Goal: Task Accomplishment & Management: Manage account settings

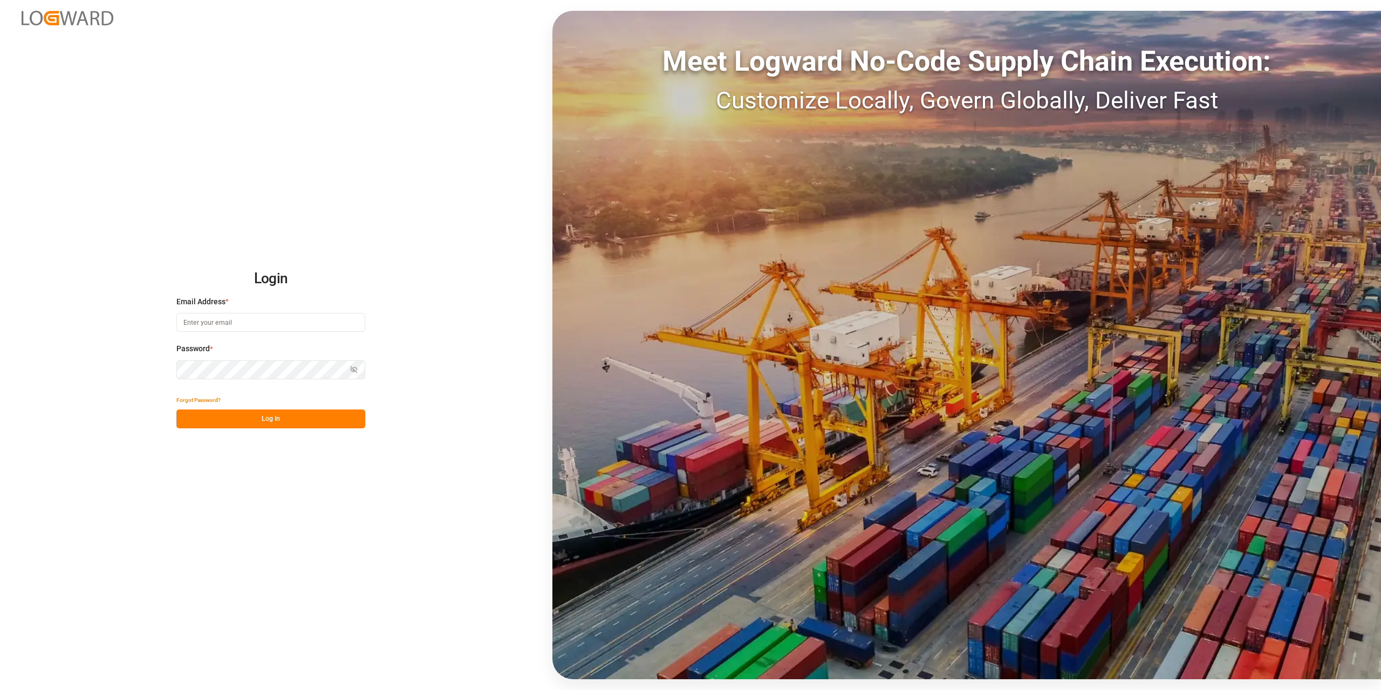
click at [229, 323] on input at bounding box center [270, 322] width 189 height 19
type input "[PERSON_NAME][EMAIL_ADDRESS][DOMAIN_NAME]"
click at [271, 419] on button "Log In" at bounding box center [270, 418] width 189 height 19
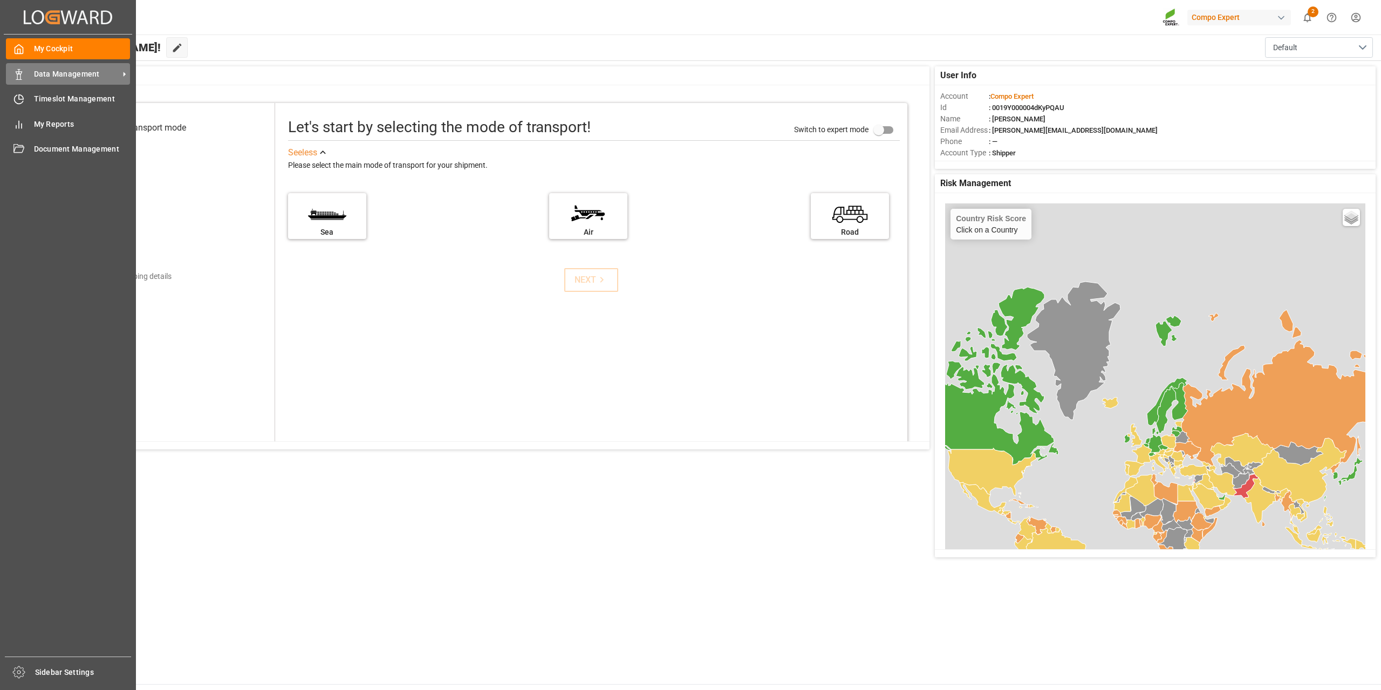
click at [21, 70] on icon at bounding box center [18, 74] width 11 height 11
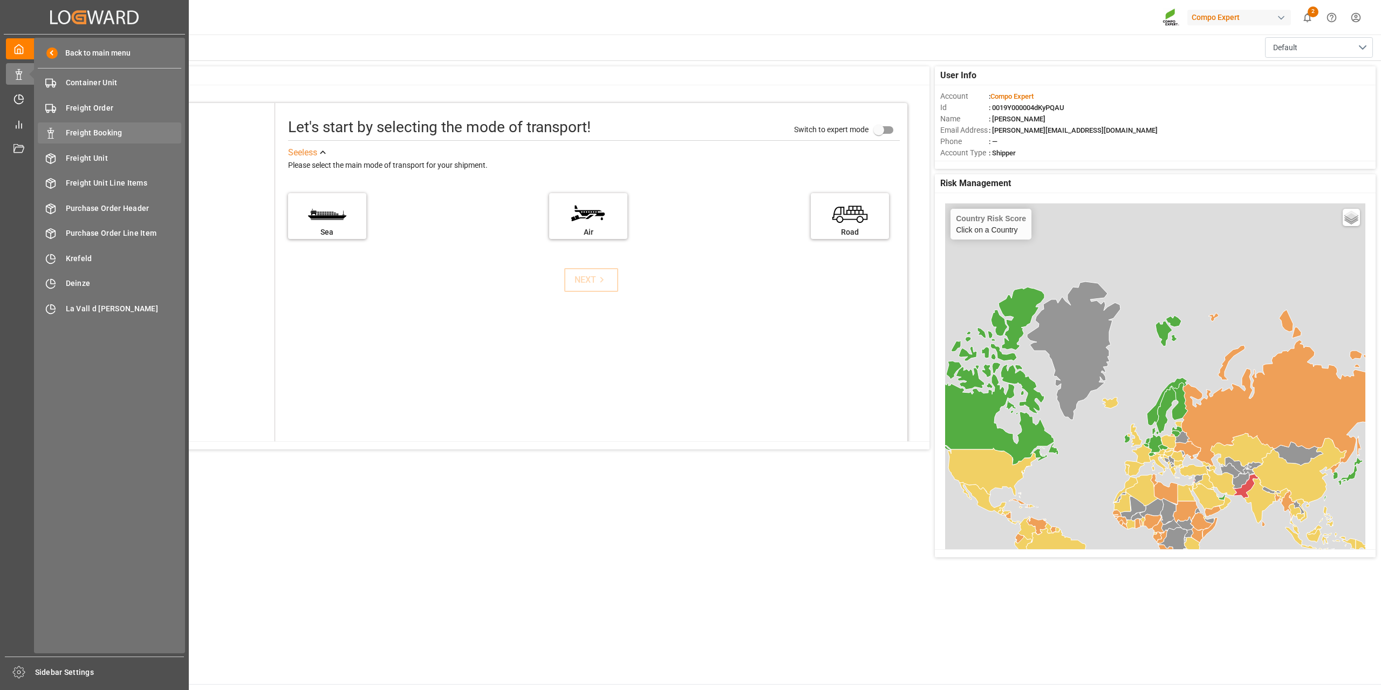
click at [99, 140] on div "Freight Booking Freight Booking" at bounding box center [109, 132] width 143 height 21
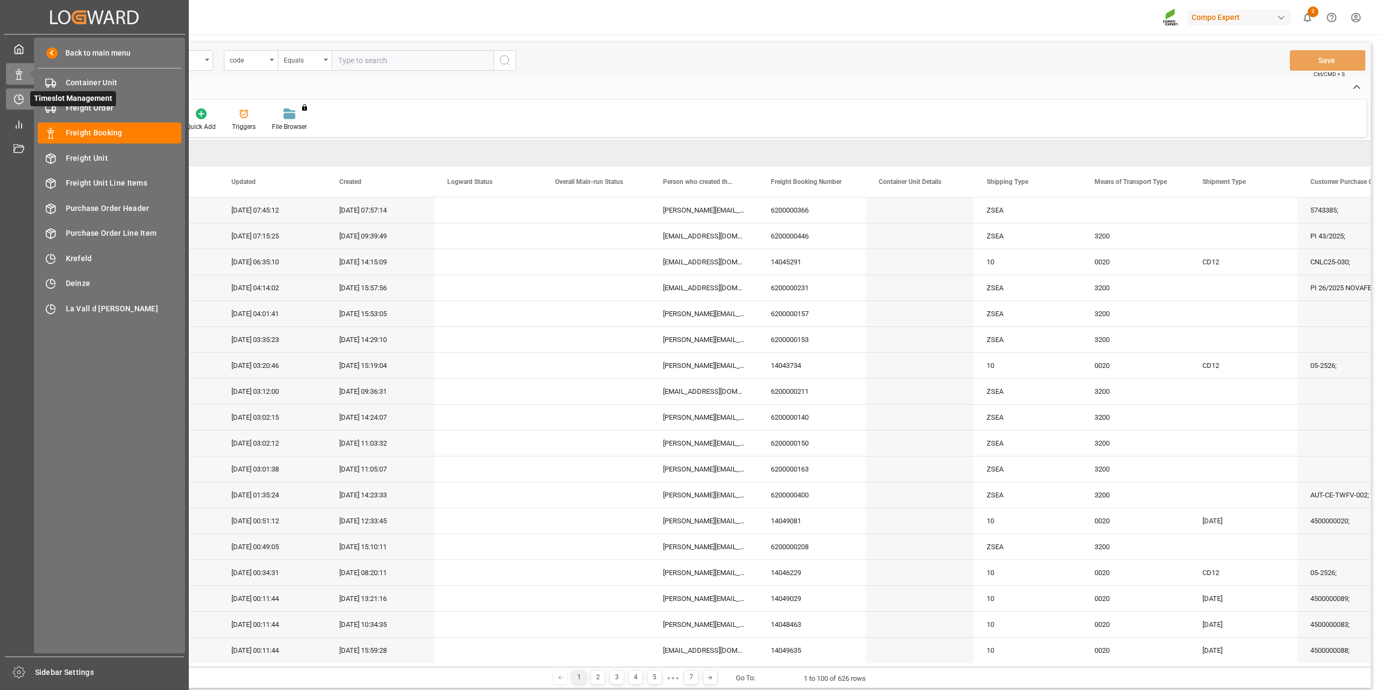
click at [17, 97] on icon at bounding box center [18, 99] width 11 height 11
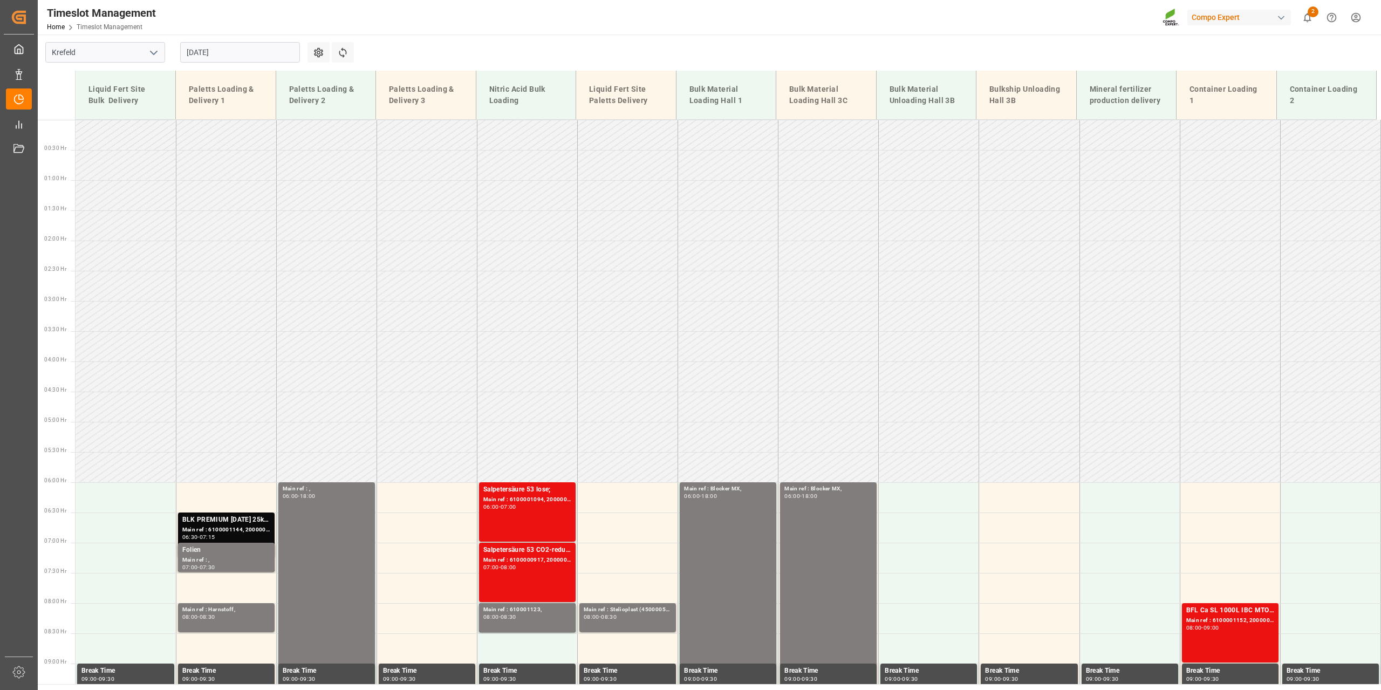
scroll to position [427, 0]
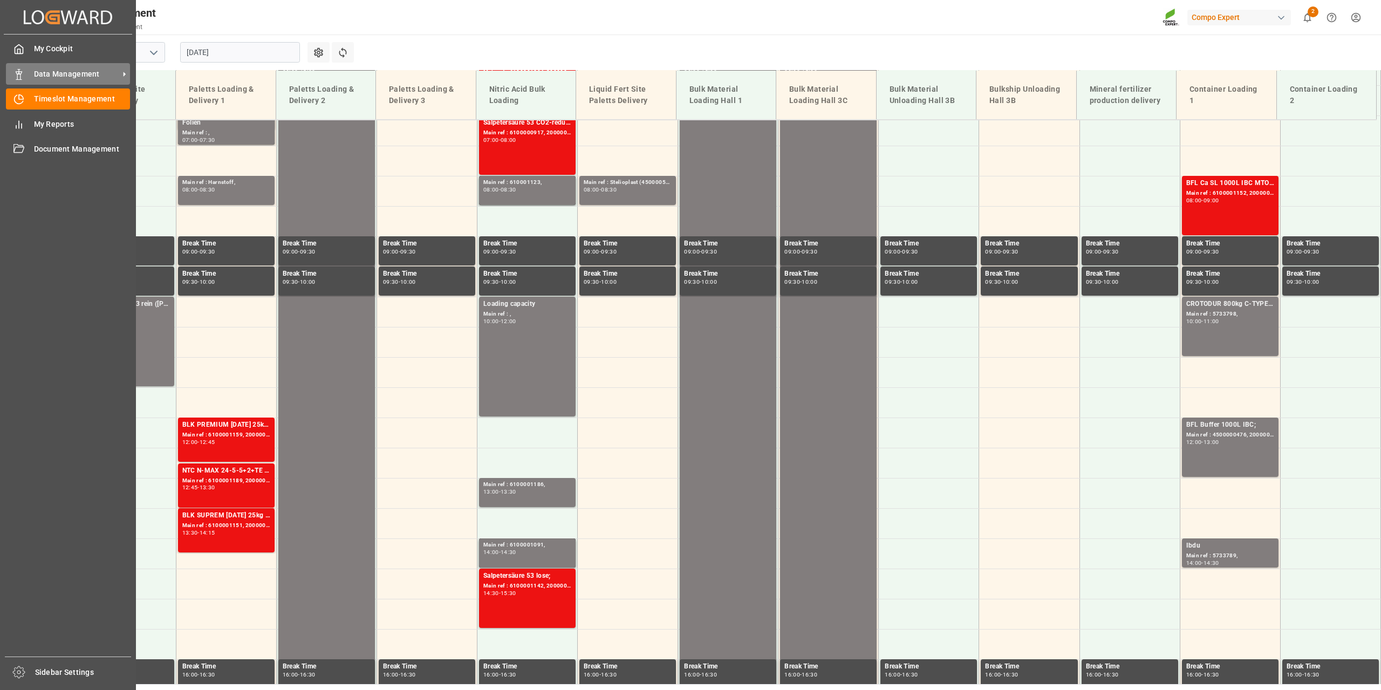
click at [57, 80] on div "Data Management Data Management" at bounding box center [68, 73] width 124 height 21
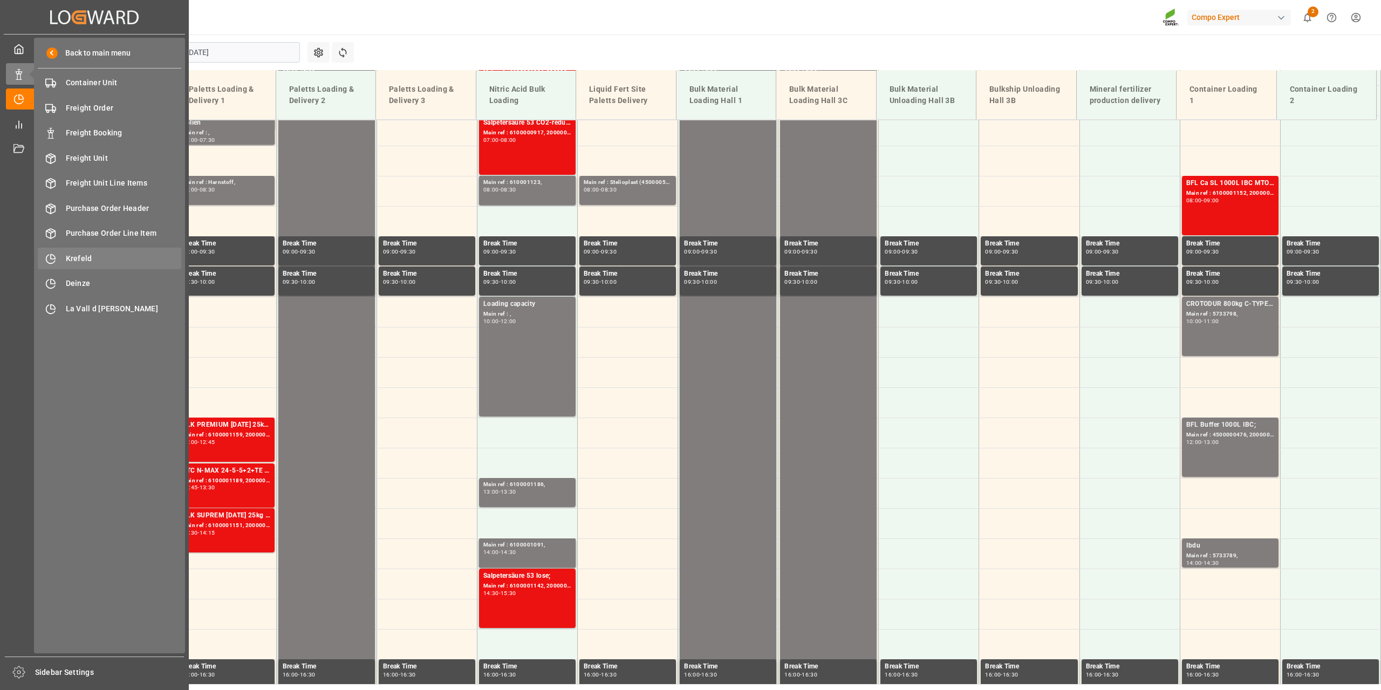
click at [80, 250] on div "Krefeld Krefeld" at bounding box center [109, 258] width 143 height 21
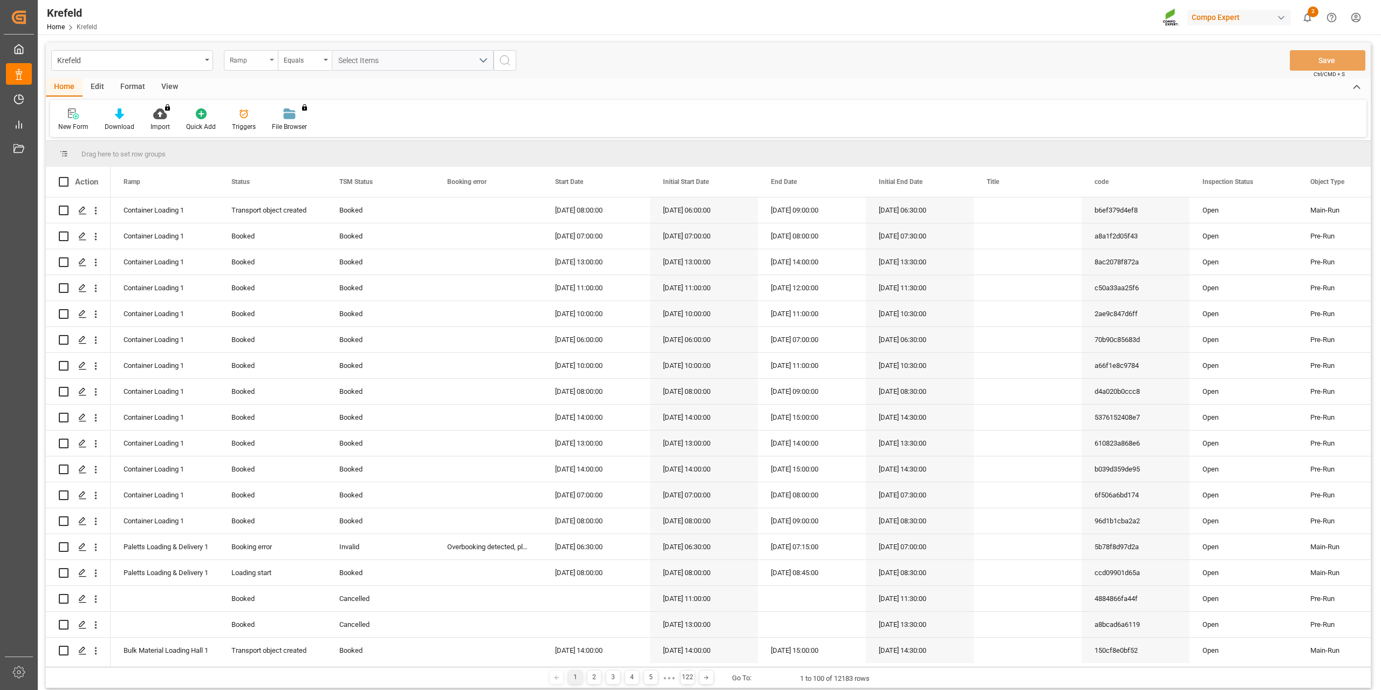
click at [251, 68] on div "Ramp" at bounding box center [251, 60] width 54 height 20
type input "sa"
click at [263, 108] on div "SAP Order Number" at bounding box center [304, 110] width 161 height 23
click at [299, 64] on div "Equals" at bounding box center [302, 59] width 37 height 12
click at [321, 128] on div "Fuzzy search" at bounding box center [358, 132] width 161 height 23
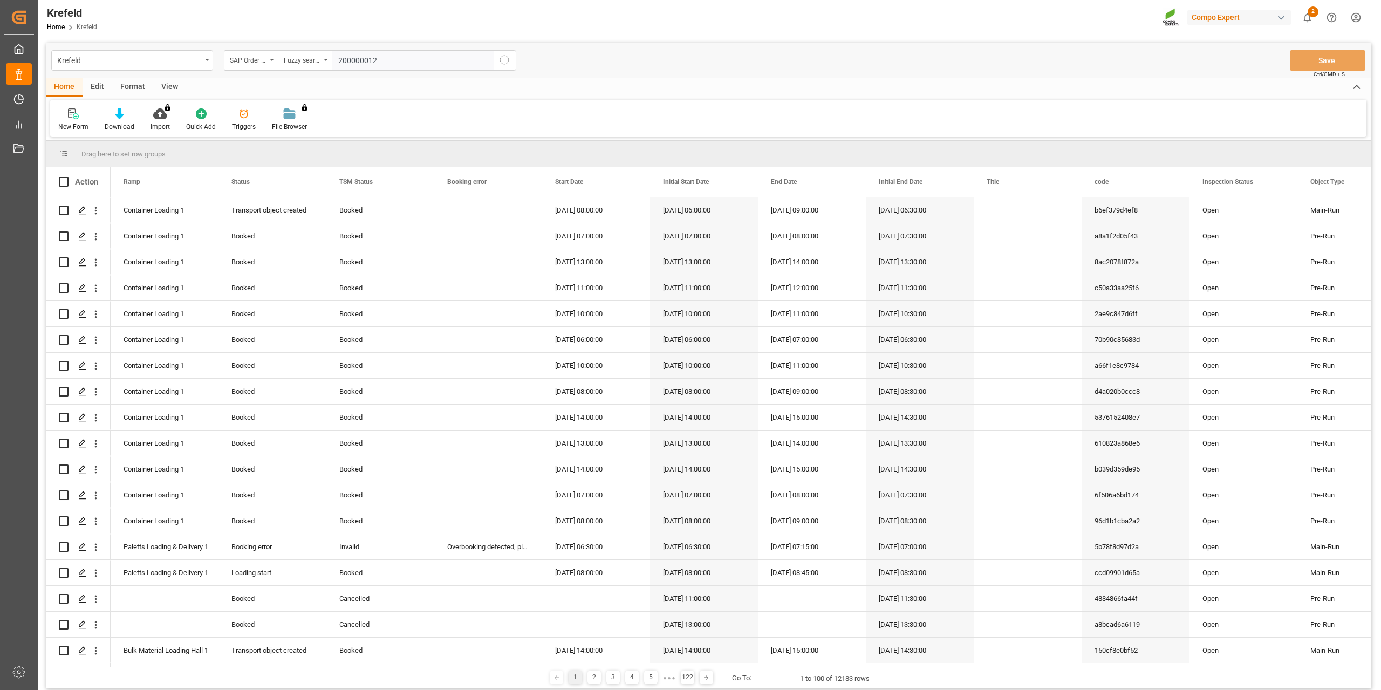
type input "2000000120"
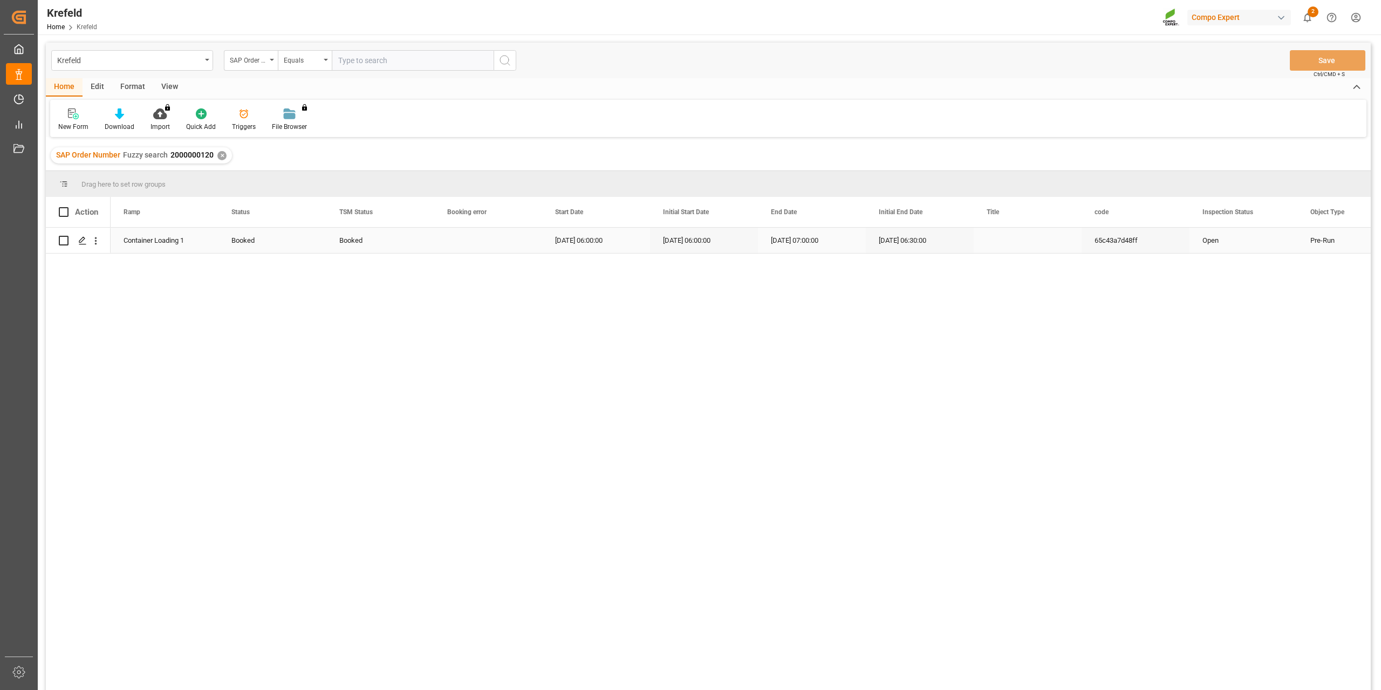
click at [337, 242] on div "Booked" at bounding box center [380, 240] width 108 height 25
click at [419, 244] on icon "open menu" at bounding box center [414, 247] width 13 height 13
click at [372, 382] on div "Cancelled" at bounding box center [380, 391] width 90 height 38
type input "Cancelled"
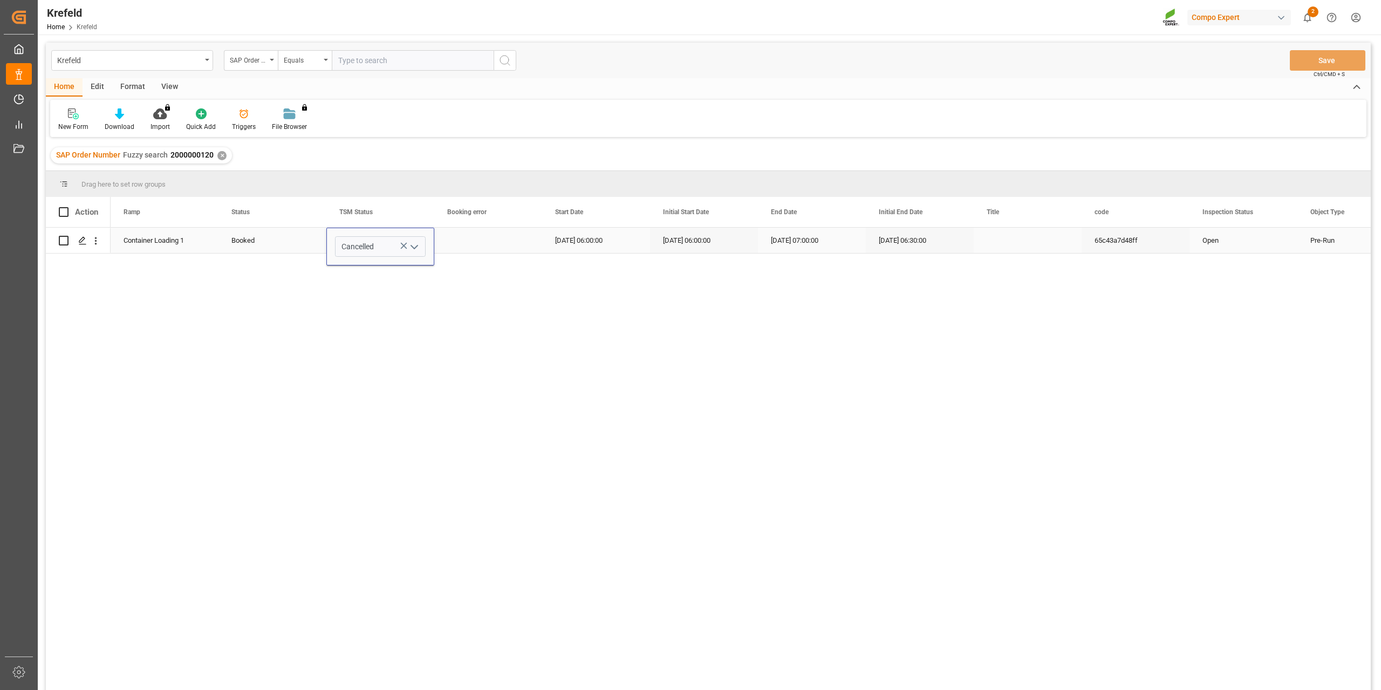
click at [257, 244] on div "Booked" at bounding box center [272, 240] width 82 height 25
click at [1320, 62] on button "Save" at bounding box center [1328, 60] width 76 height 20
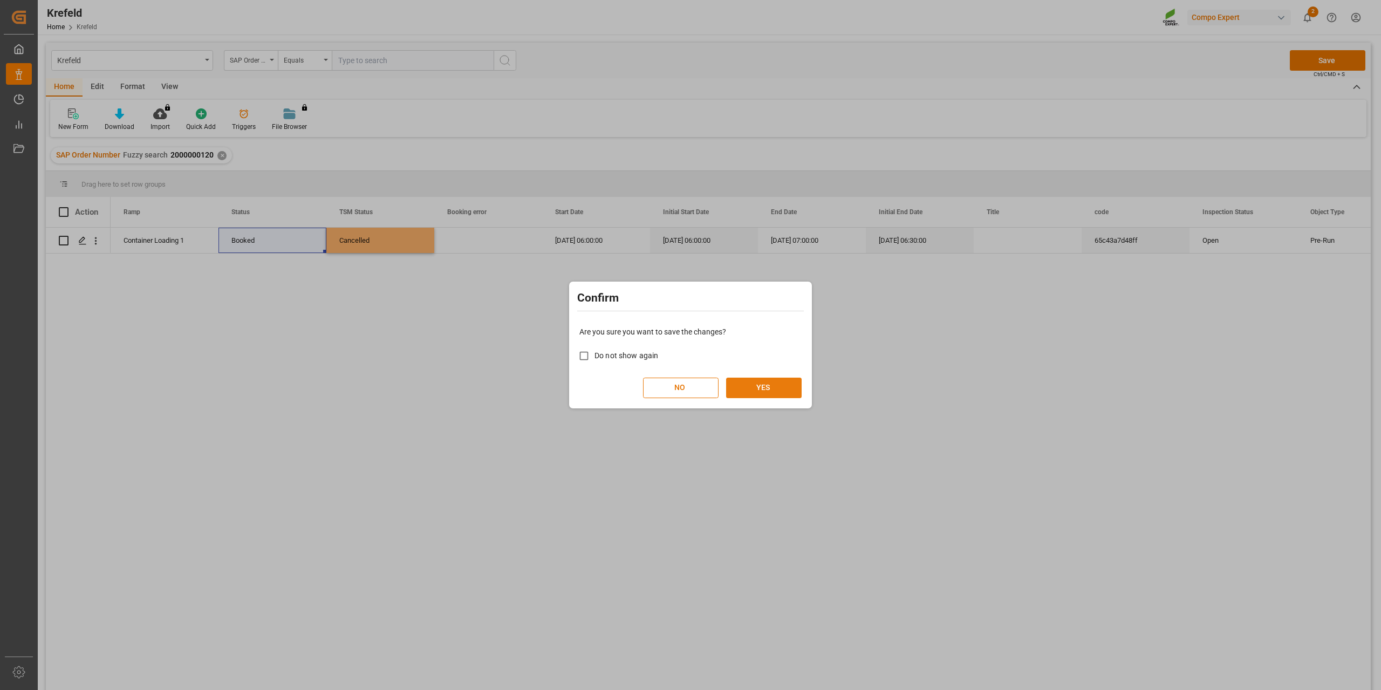
click at [770, 391] on button "YES" at bounding box center [764, 388] width 76 height 20
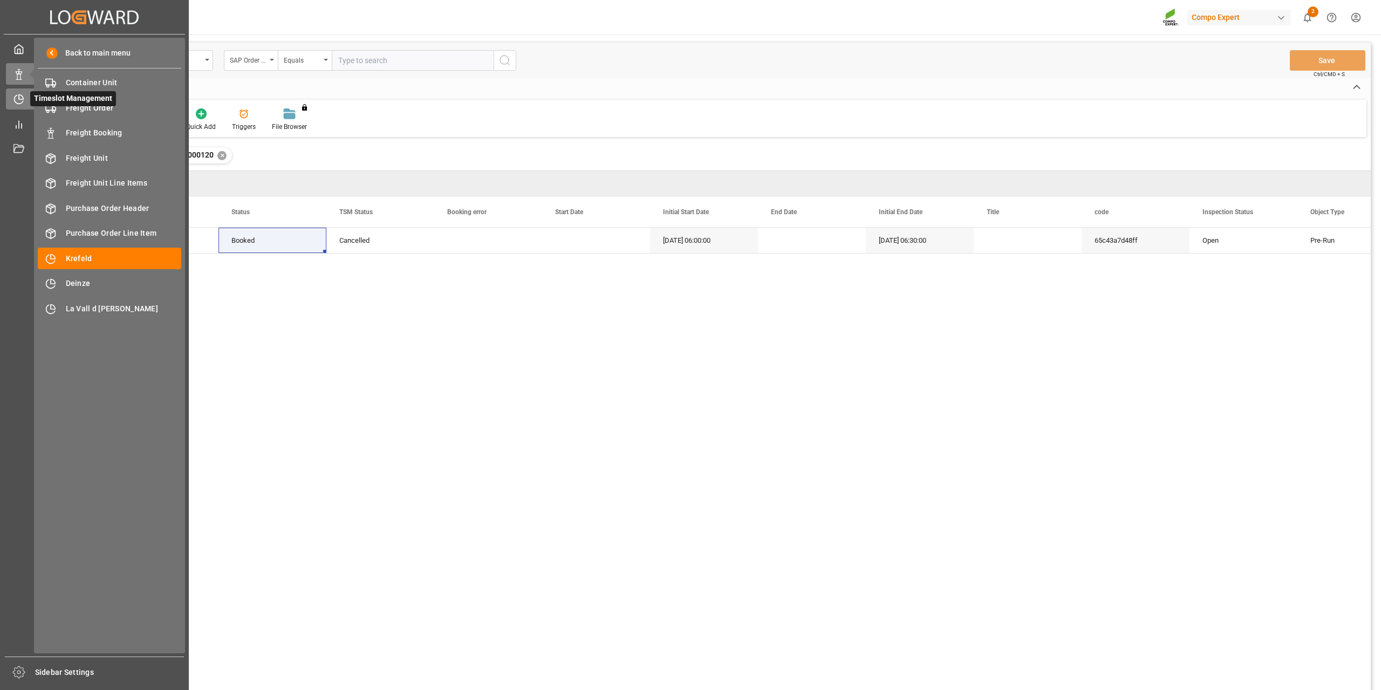
click at [21, 98] on icon at bounding box center [18, 99] width 11 height 11
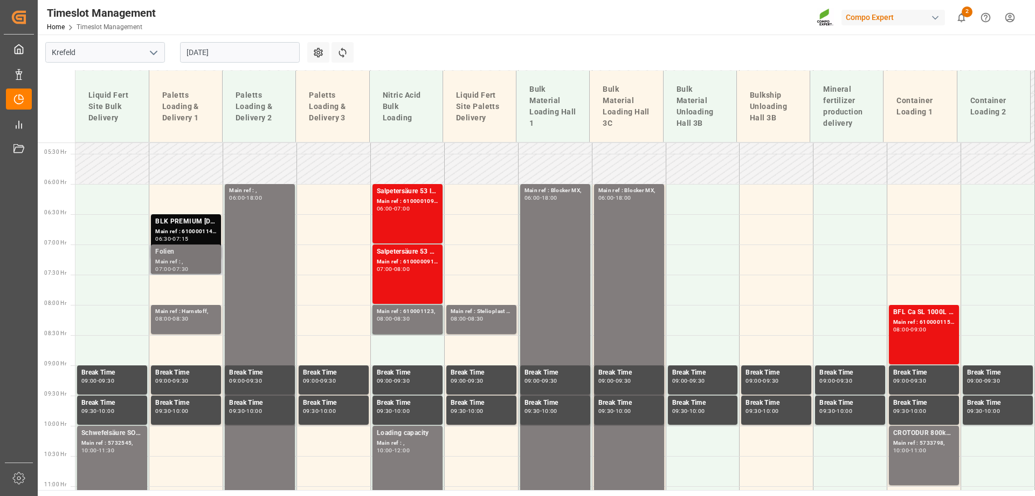
scroll to position [320, 0]
click at [186, 260] on div "Main ref : ," at bounding box center [185, 262] width 61 height 9
click at [907, 320] on div "Main ref : 6100001152, 2000000122;" at bounding box center [924, 322] width 61 height 9
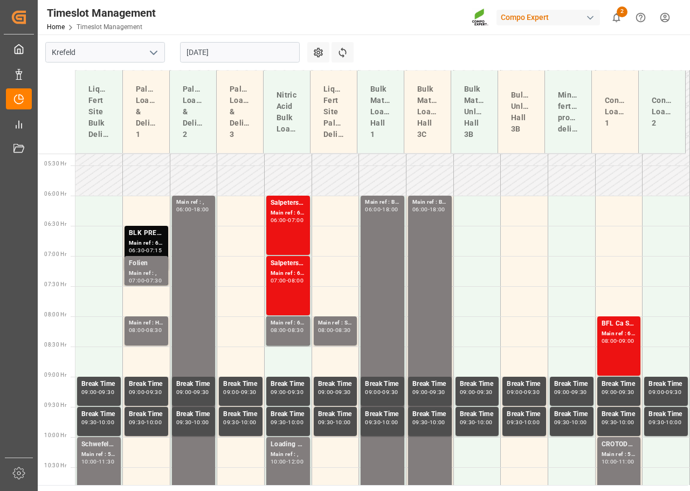
drag, startPoint x: 930, startPoint y: 326, endPoint x: 257, endPoint y: 72, distance: 720.1
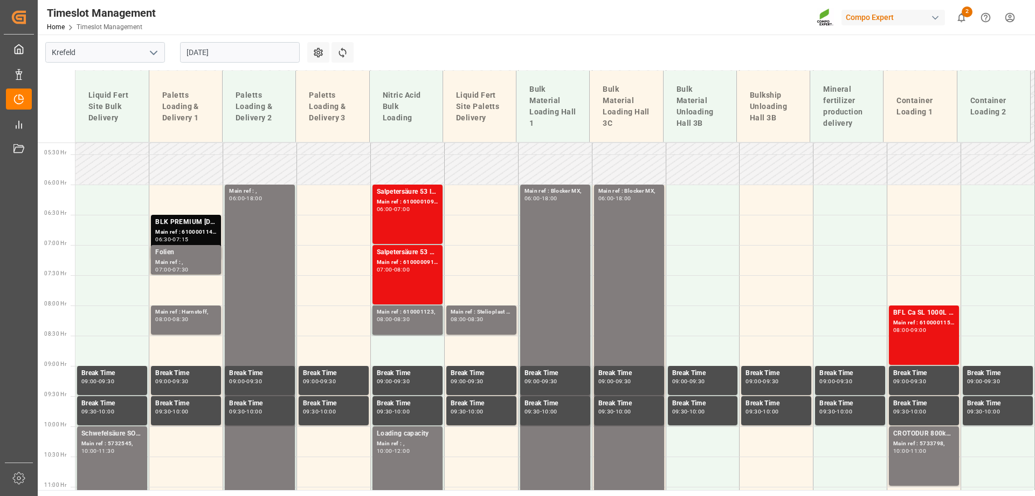
click at [243, 53] on input "[DATE]" at bounding box center [240, 52] width 120 height 20
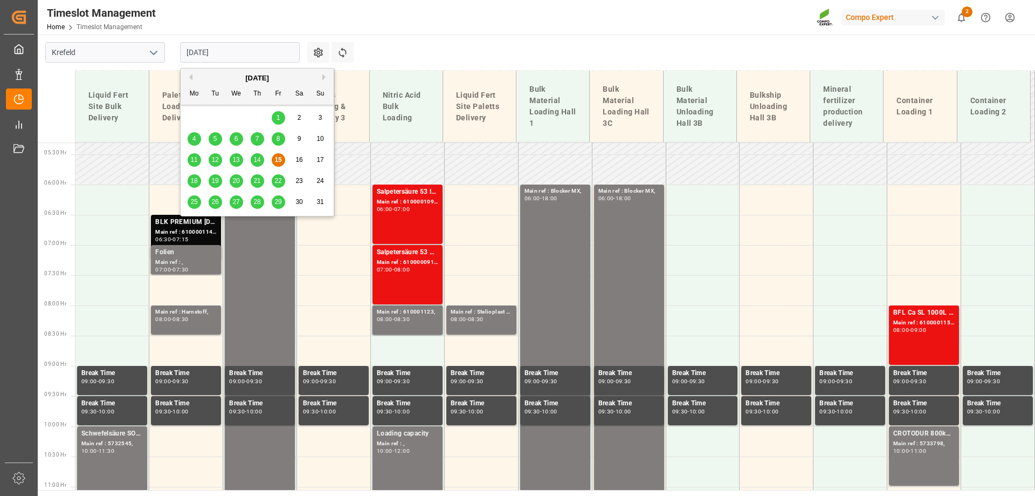
click at [194, 180] on span "18" at bounding box center [193, 181] width 7 height 8
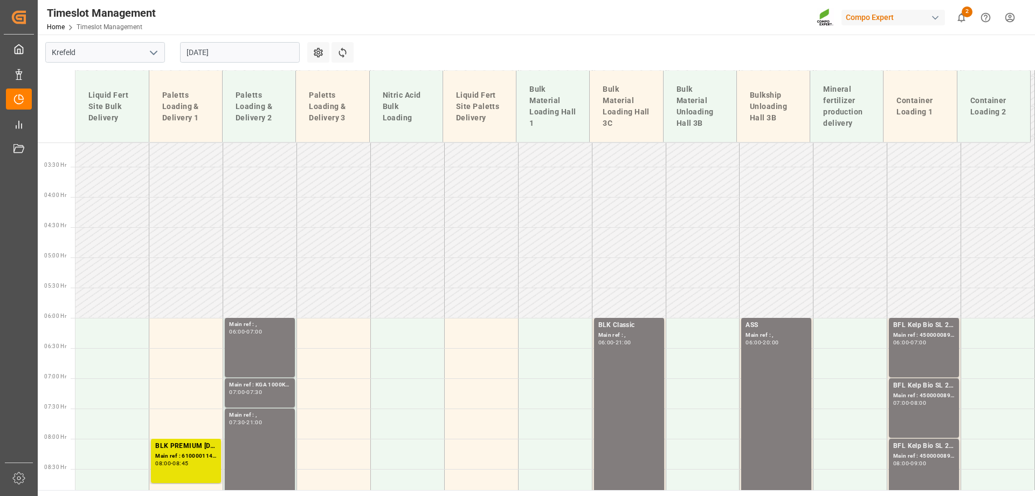
scroll to position [187, 0]
click at [227, 62] on input "[DATE]" at bounding box center [240, 52] width 120 height 20
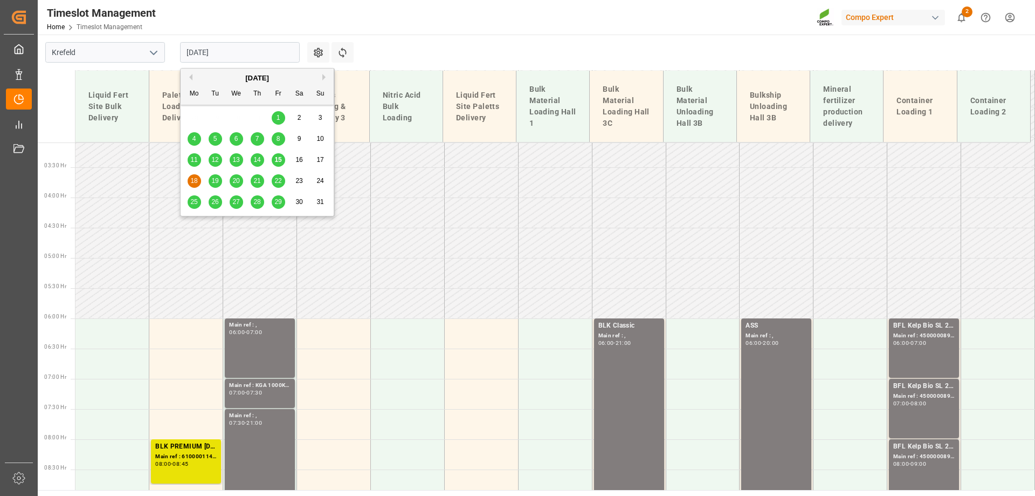
click at [216, 175] on div "19" at bounding box center [215, 181] width 13 height 13
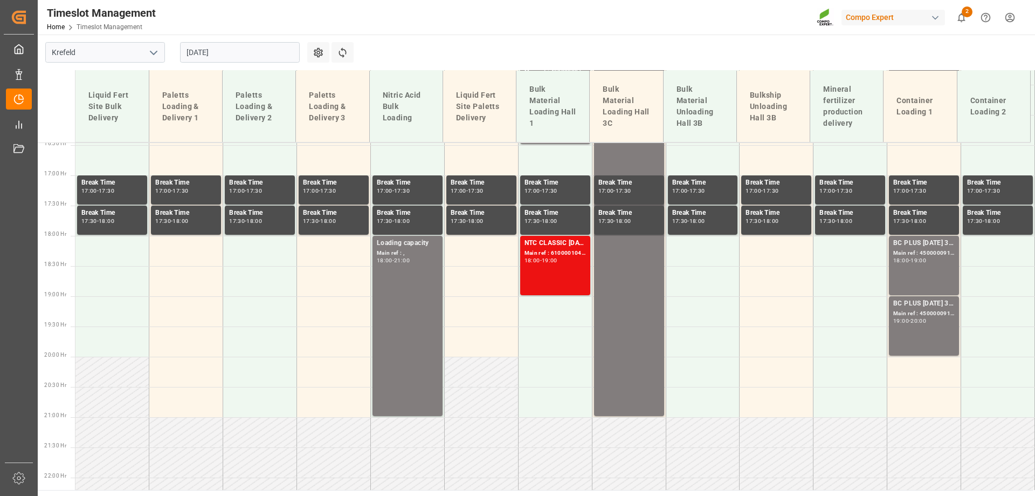
scroll to position [995, 0]
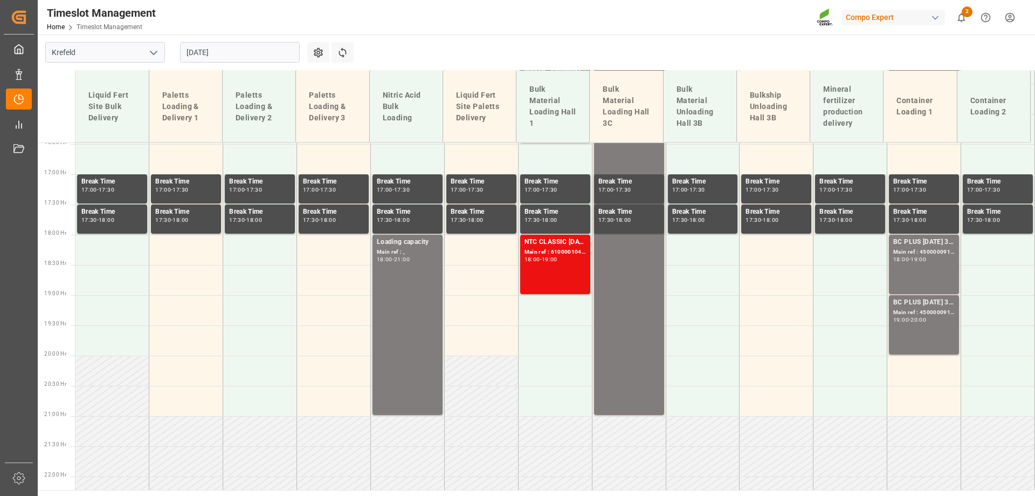
click at [192, 51] on input "19.08.2025" at bounding box center [240, 52] width 120 height 20
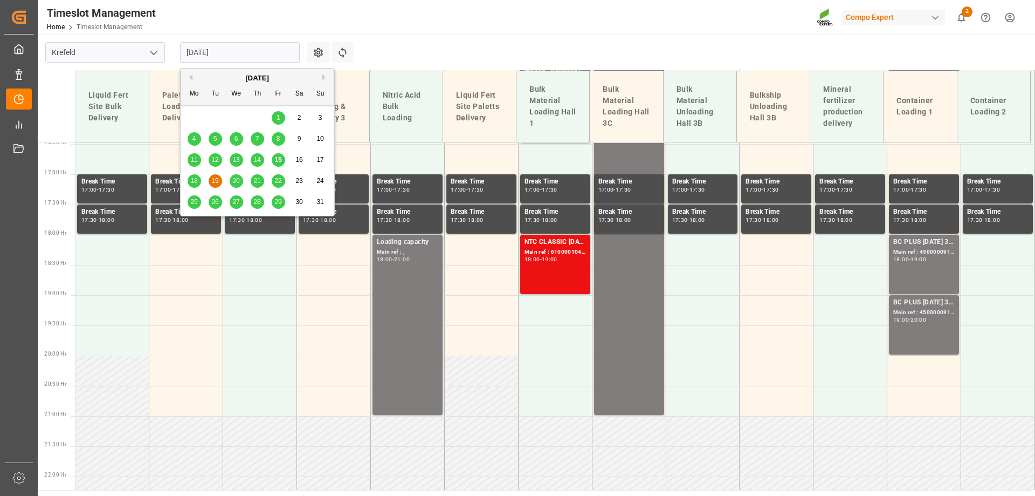
click at [237, 183] on span "20" at bounding box center [235, 181] width 7 height 8
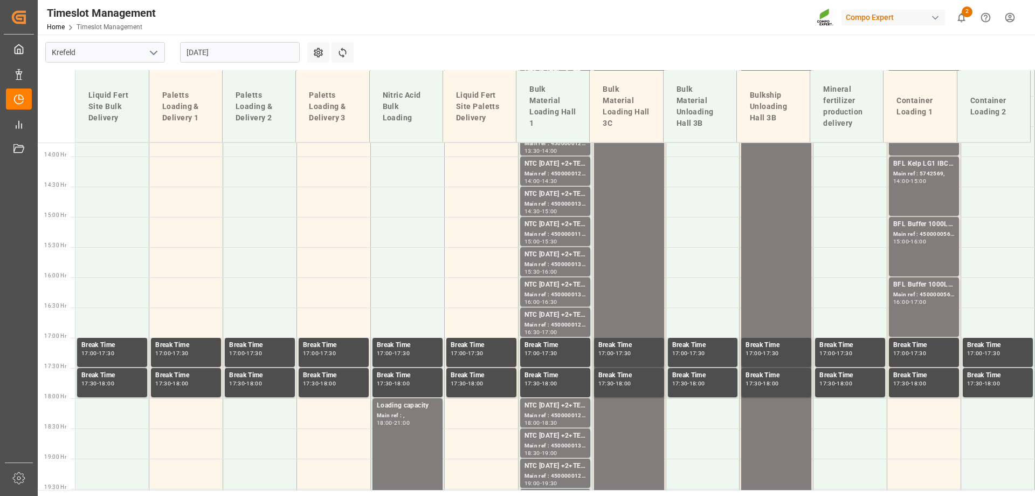
scroll to position [833, 0]
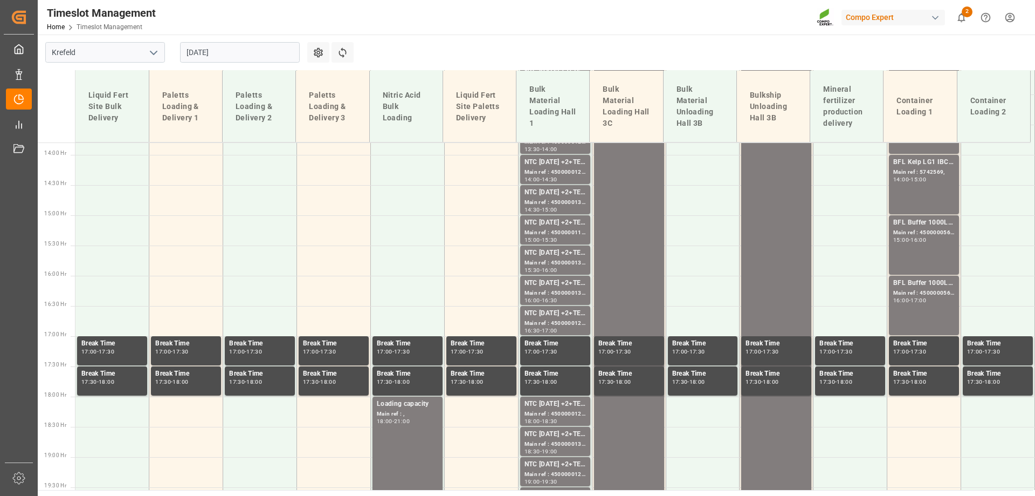
click at [217, 47] on input "20.08.2025" at bounding box center [240, 52] width 120 height 20
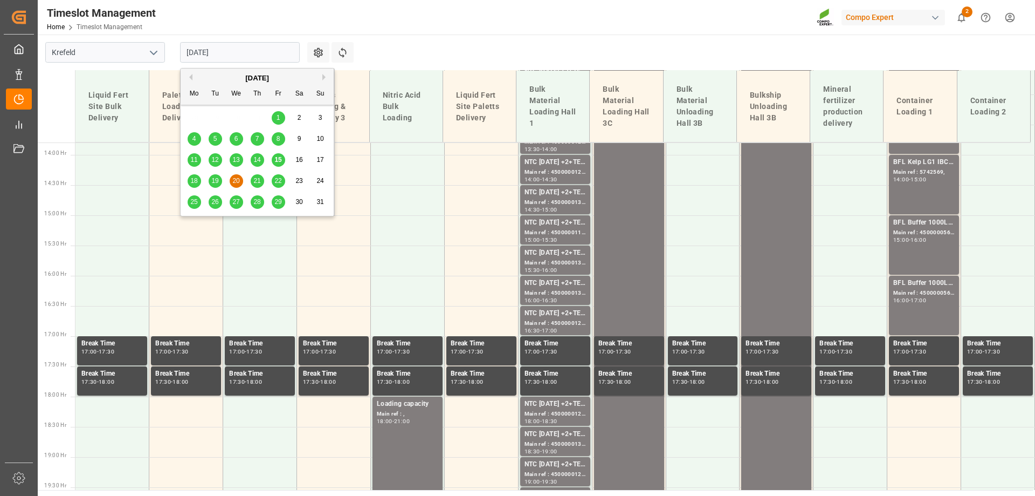
click at [276, 185] on div "22" at bounding box center [278, 181] width 13 height 13
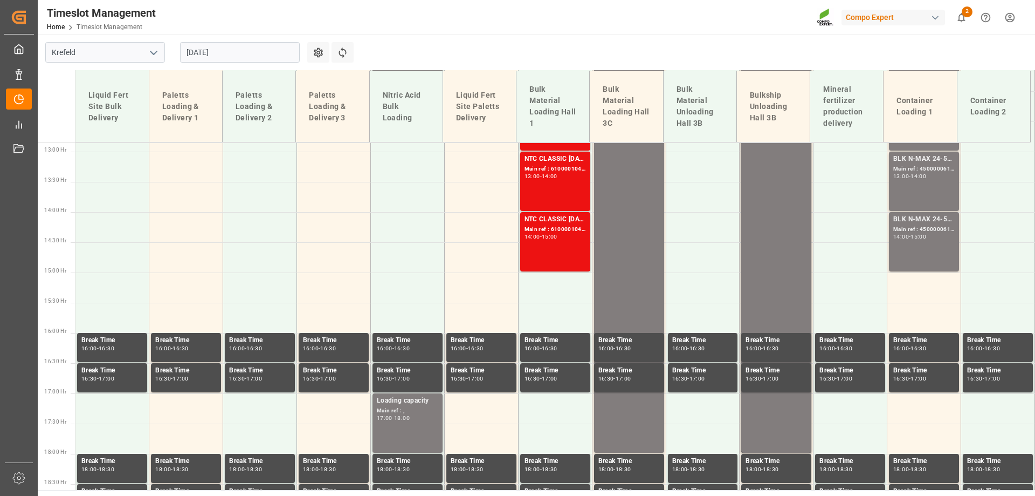
scroll to position [780, 0]
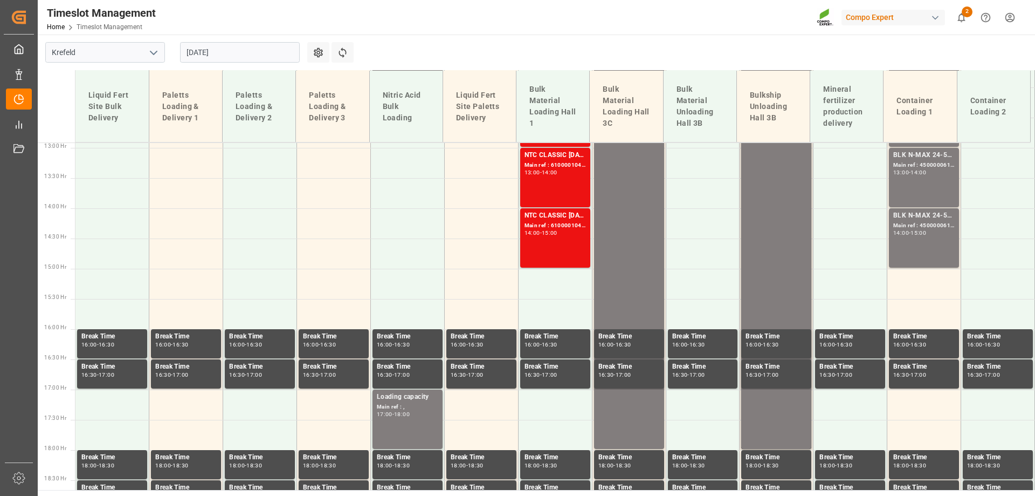
click at [218, 50] on input "22.08.2025" at bounding box center [240, 52] width 120 height 20
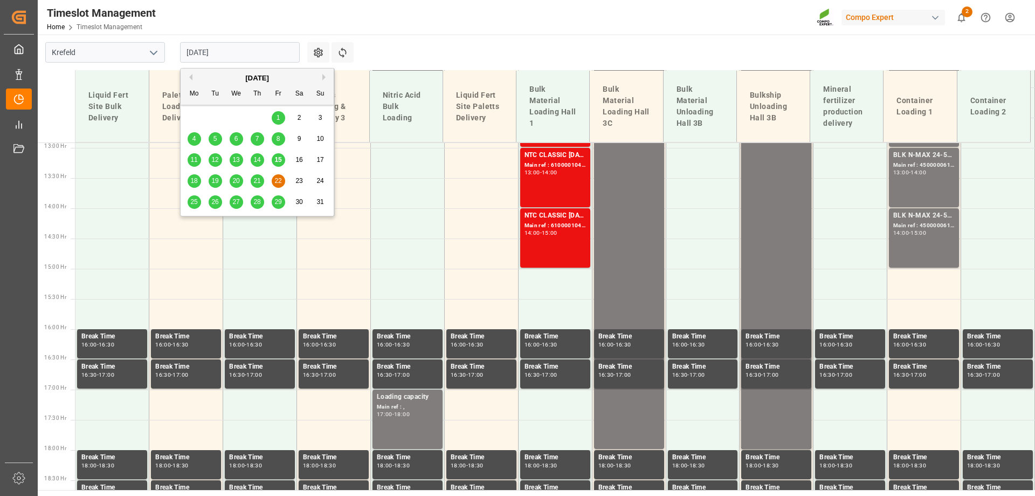
click at [253, 181] on span "21" at bounding box center [256, 181] width 7 height 8
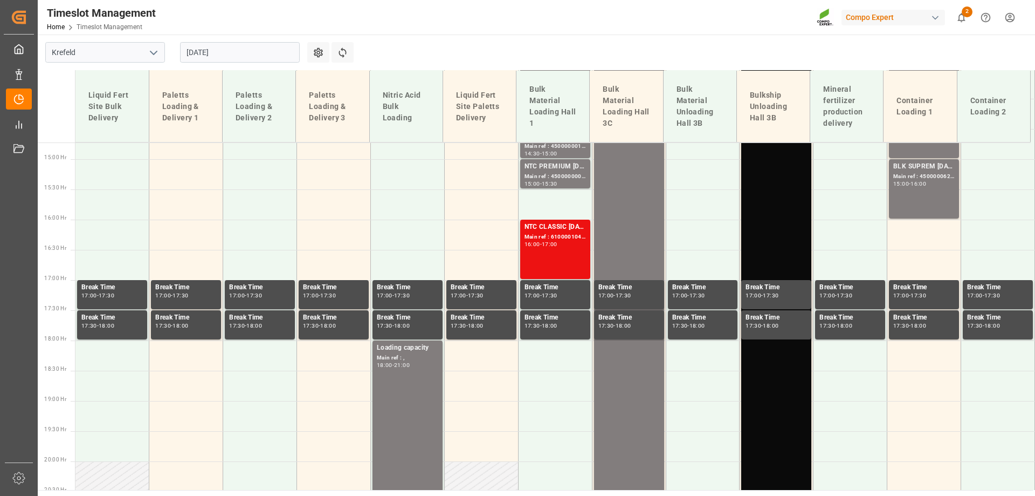
scroll to position [888, 0]
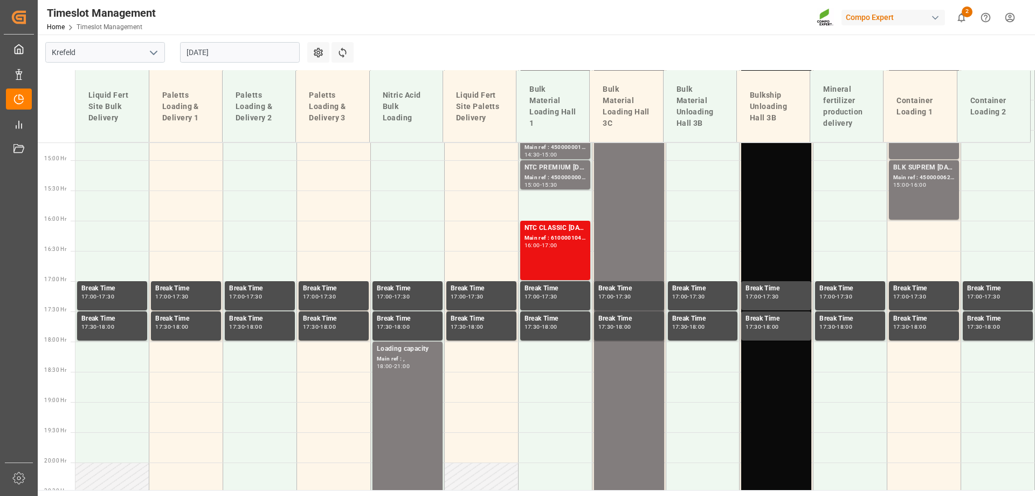
click at [942, 117] on div "Container Loading 1" at bounding box center [921, 106] width 56 height 31
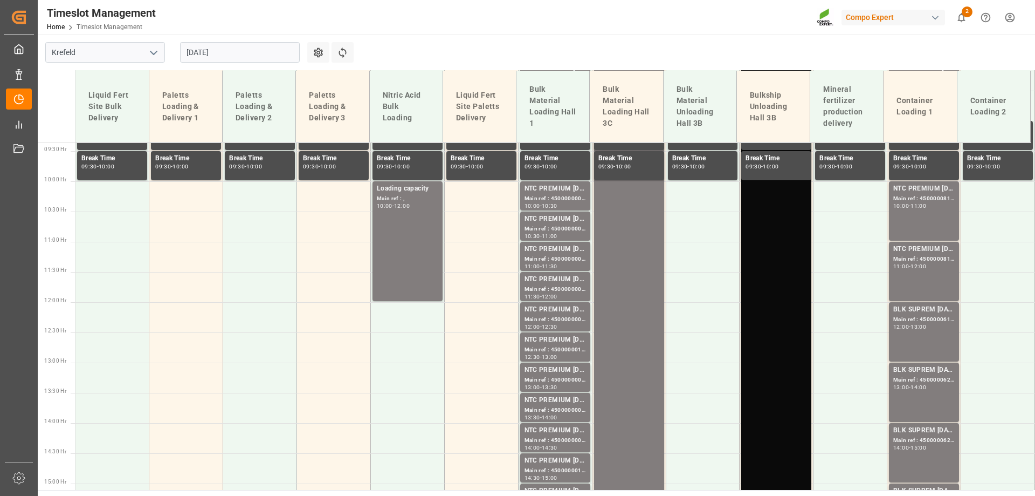
scroll to position [565, 0]
click at [216, 55] on input "21.08.2025" at bounding box center [240, 52] width 120 height 20
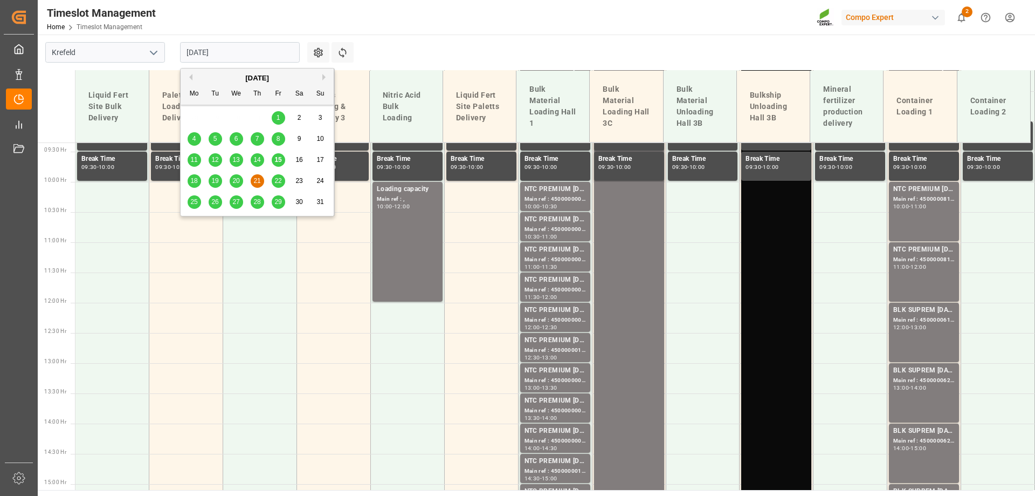
click at [235, 186] on div "20" at bounding box center [236, 181] width 13 height 13
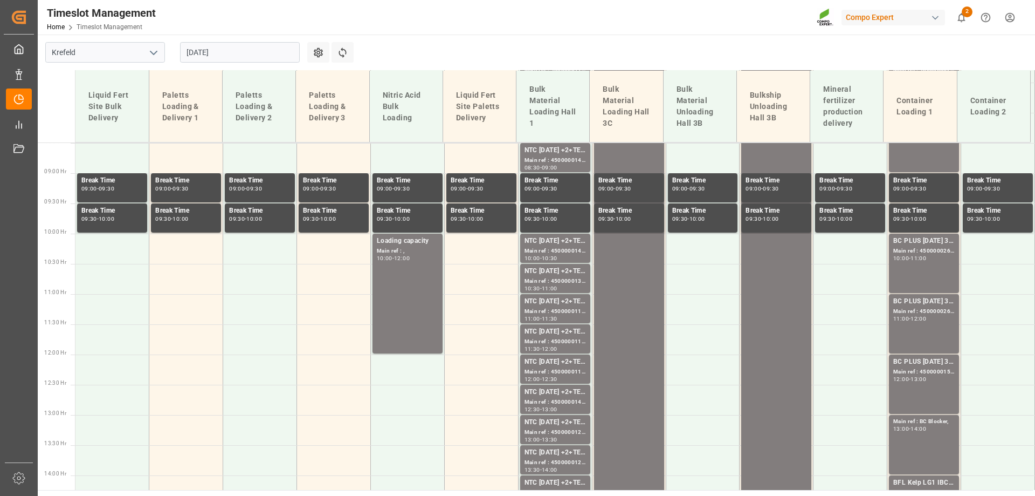
scroll to position [511, 0]
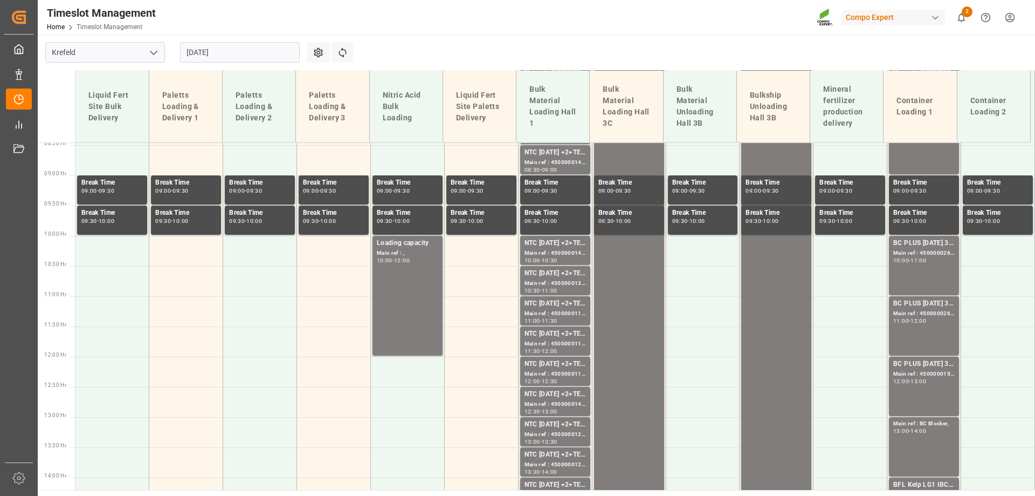
click at [224, 42] on div "20.08.2025" at bounding box center [240, 53] width 135 height 36
click at [225, 46] on input "20.08.2025" at bounding box center [240, 52] width 120 height 20
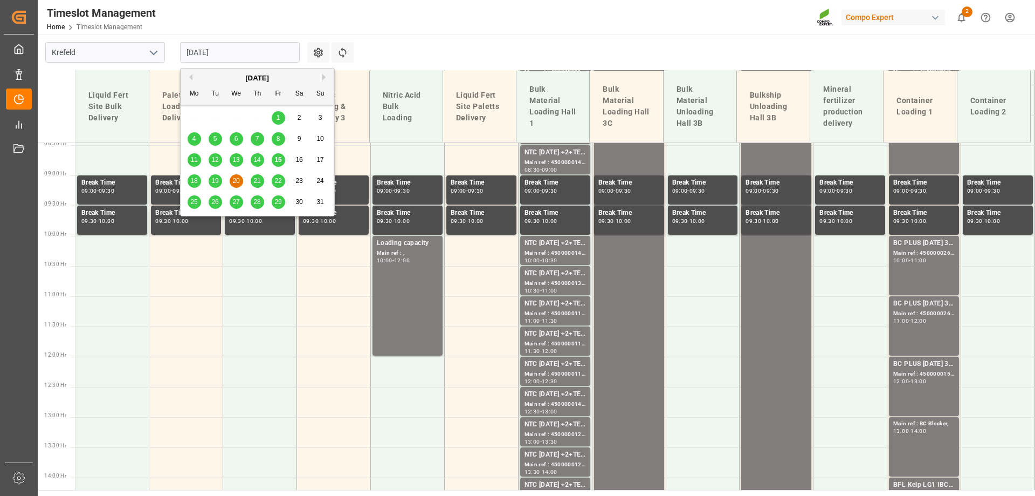
click at [217, 180] on span "19" at bounding box center [214, 181] width 7 height 8
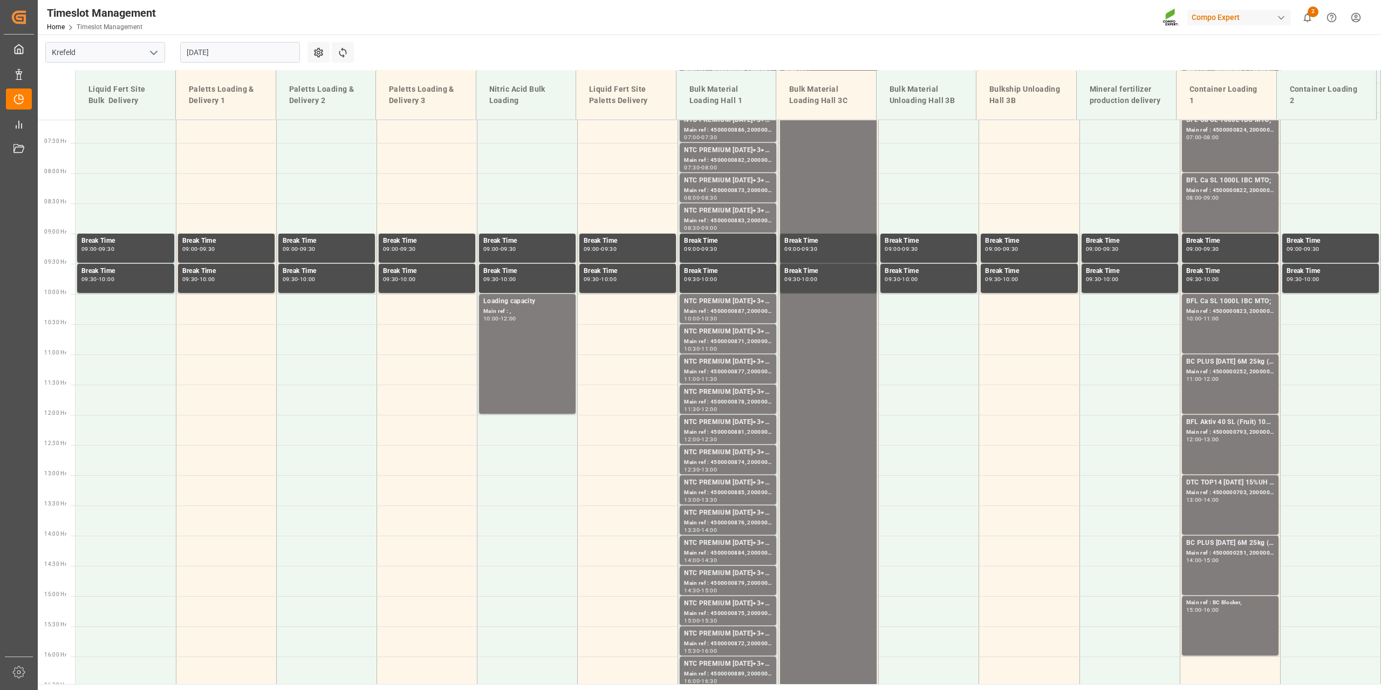
scroll to position [0, 0]
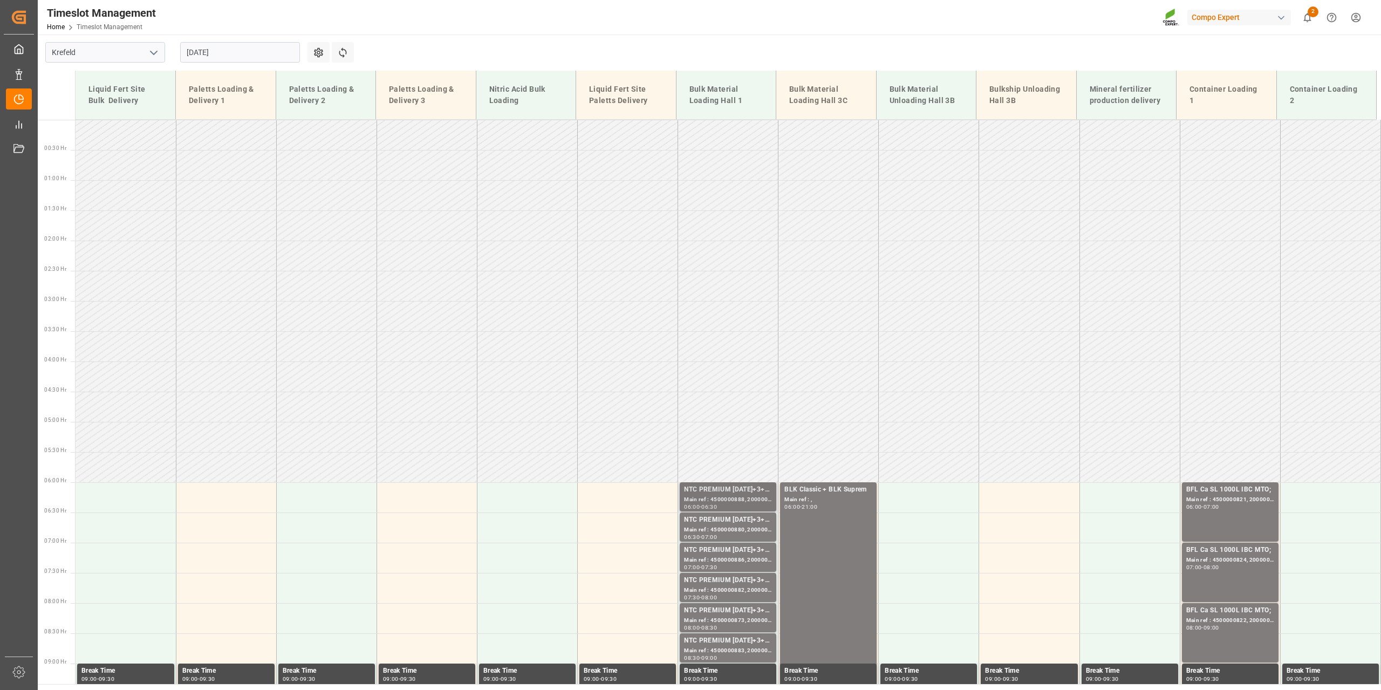
click at [722, 503] on div "Main ref : 4500000888, 2000000854;" at bounding box center [728, 499] width 88 height 9
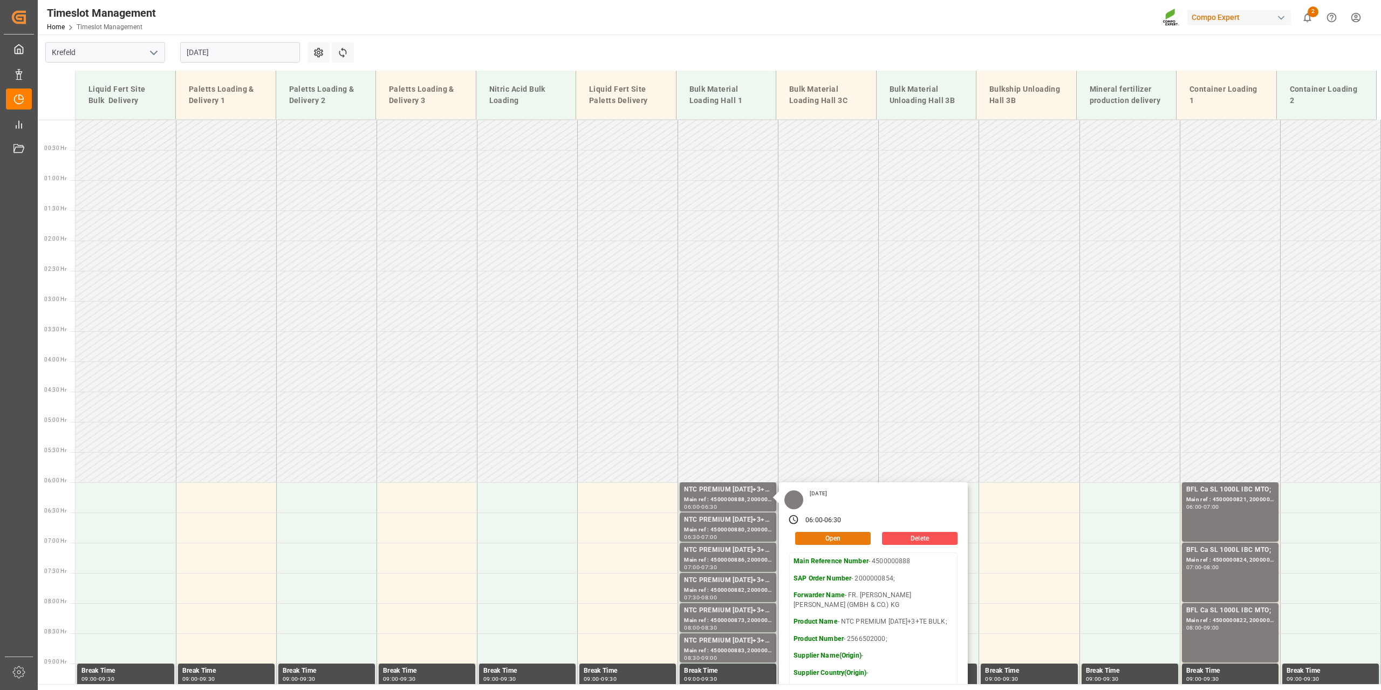
click at [828, 540] on button "Open" at bounding box center [833, 538] width 76 height 13
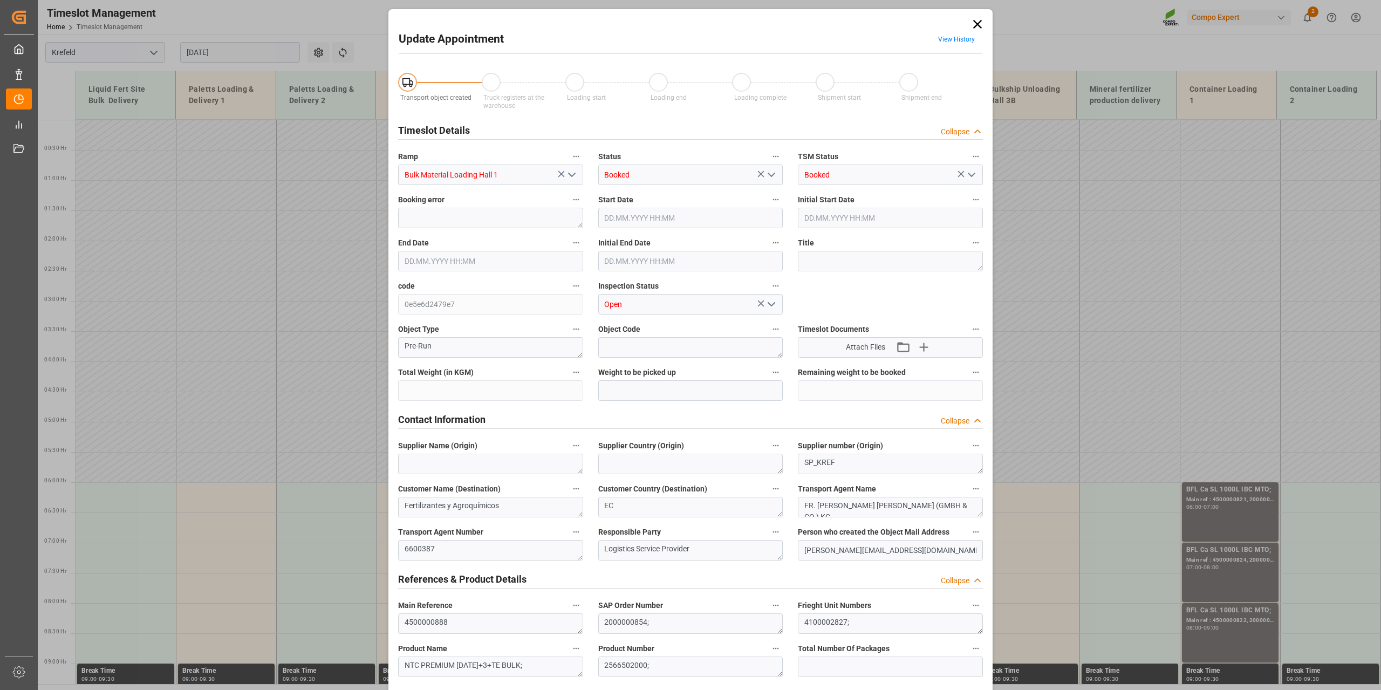
type input "53000"
type input "0"
type input "19.08.2025 06:00"
type input "19.08.2025 06:30"
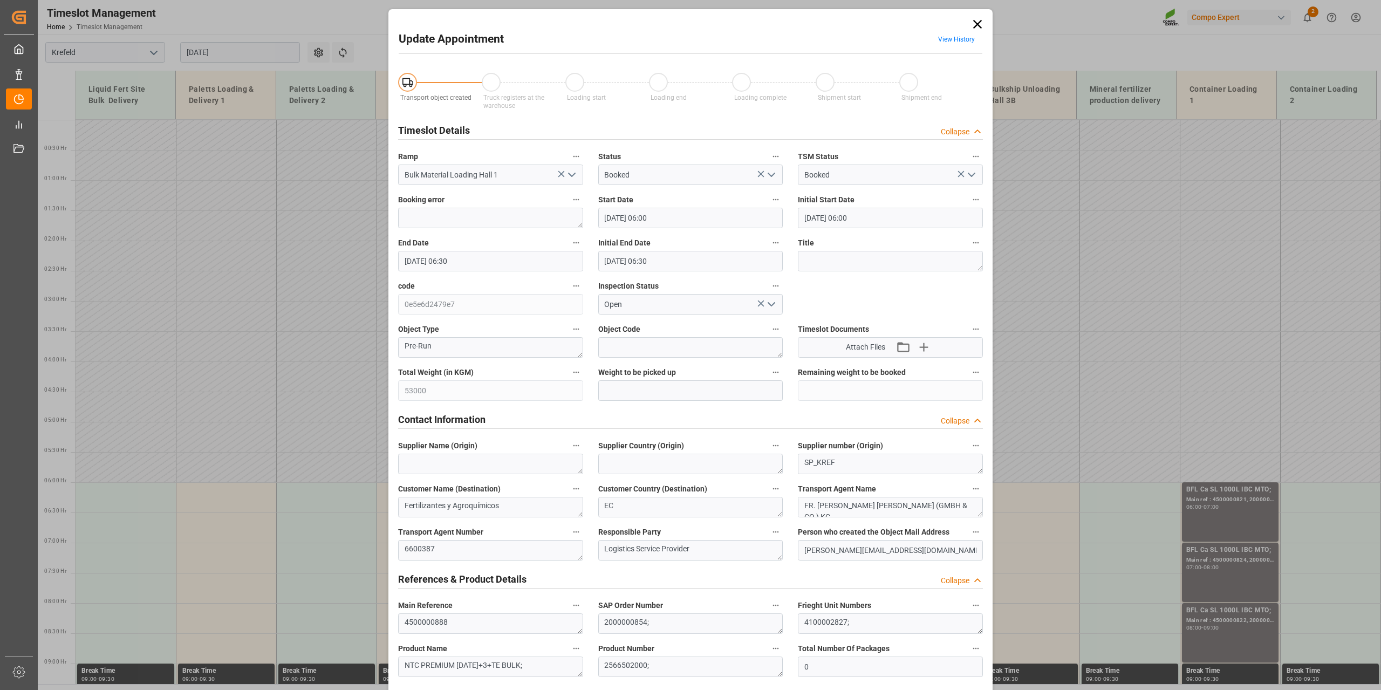
type input "19.08.2025 06:30"
type input "08.08.2025 12:39"
click at [960, 38] on link "View History" at bounding box center [956, 40] width 37 height 8
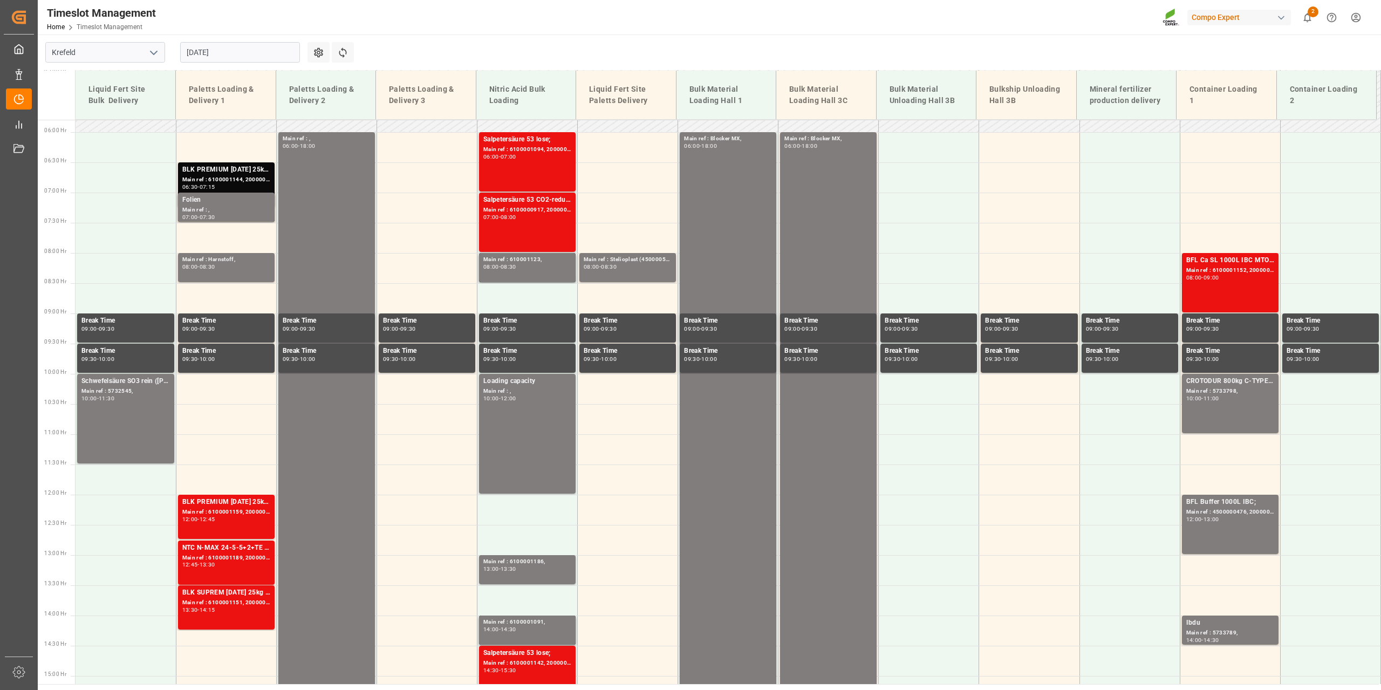
scroll to position [488, 0]
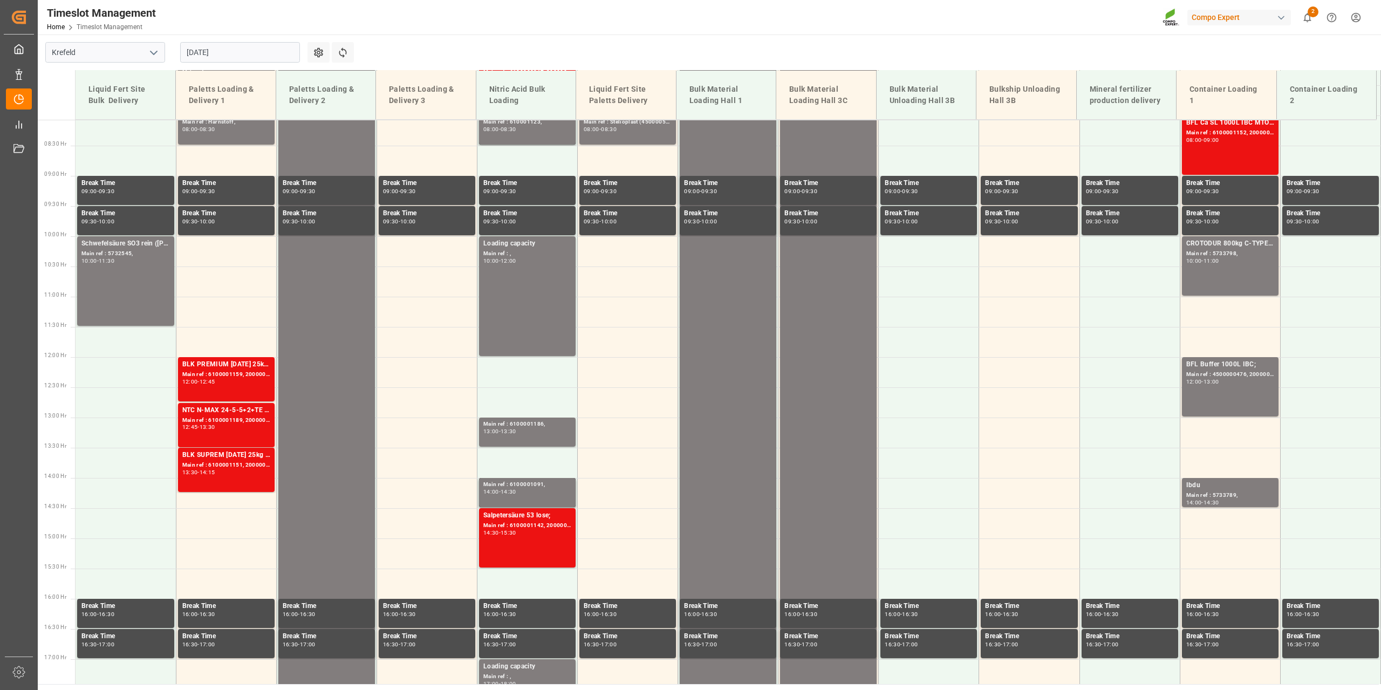
click at [234, 56] on input "[DATE]" at bounding box center [240, 52] width 120 height 20
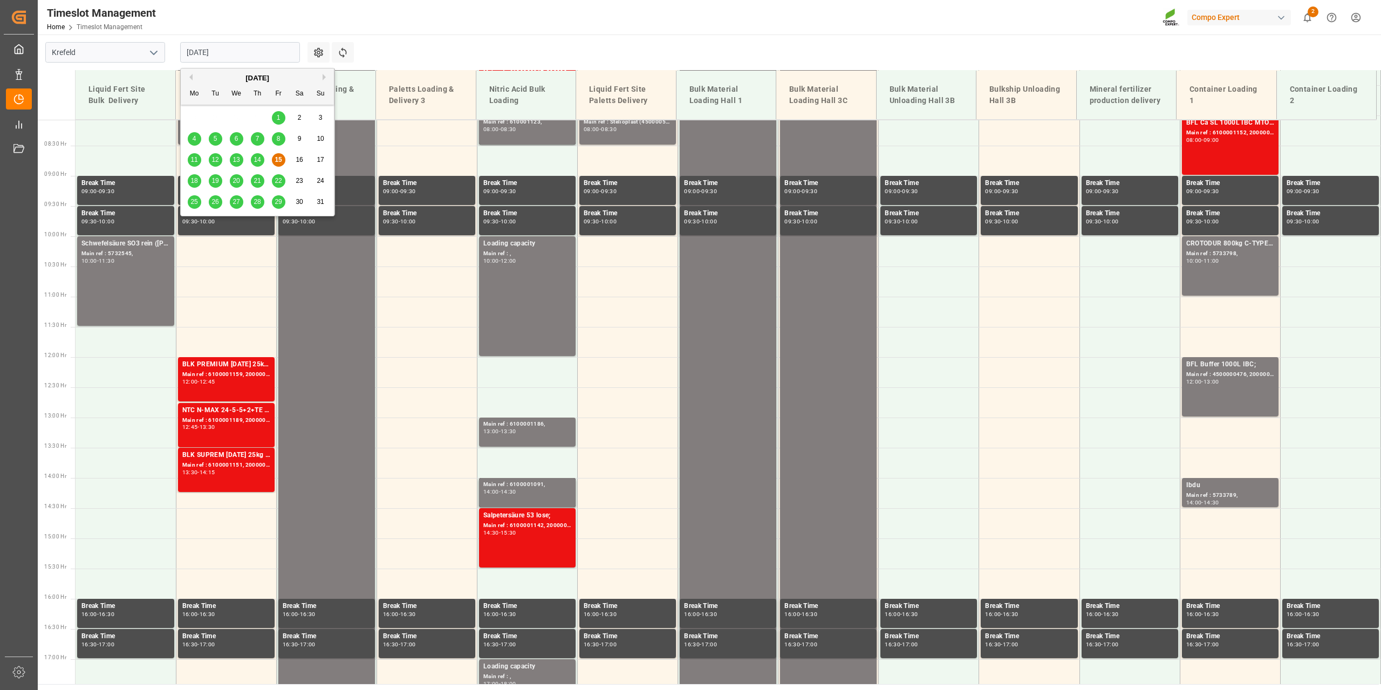
click at [216, 179] on span "19" at bounding box center [214, 181] width 7 height 8
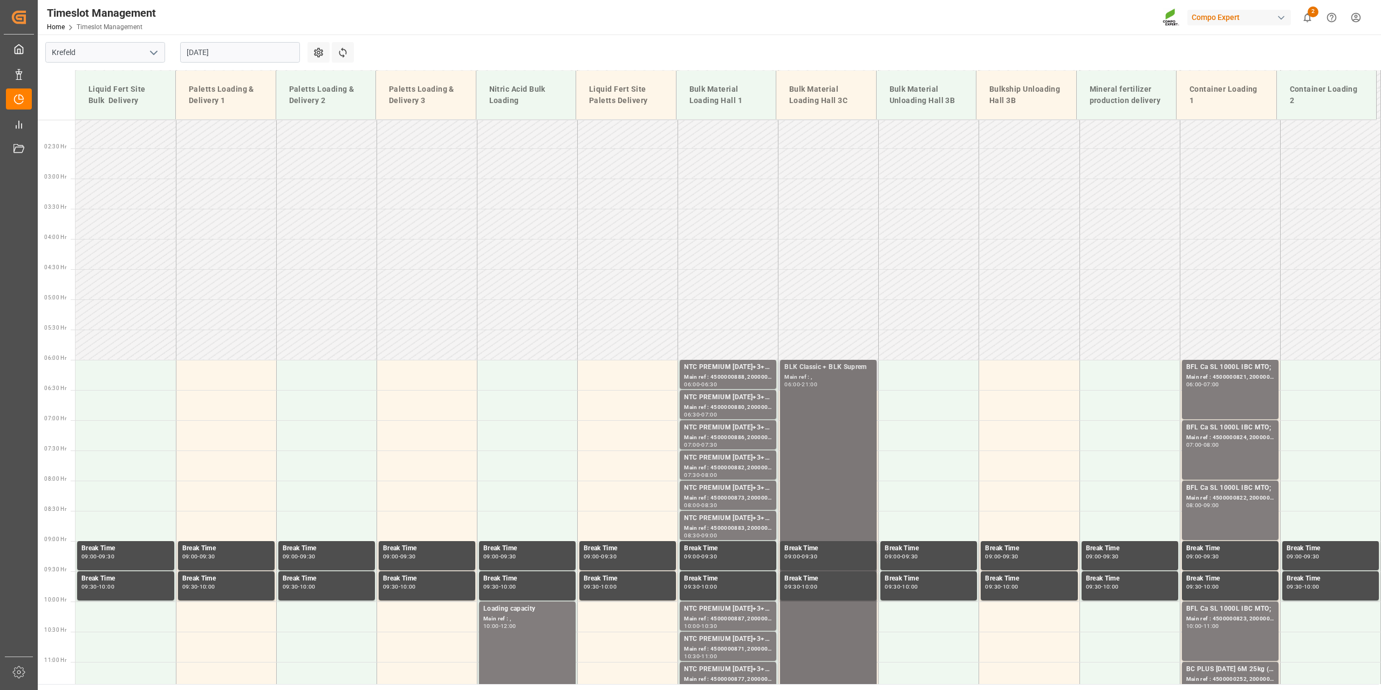
scroll to position [122, 0]
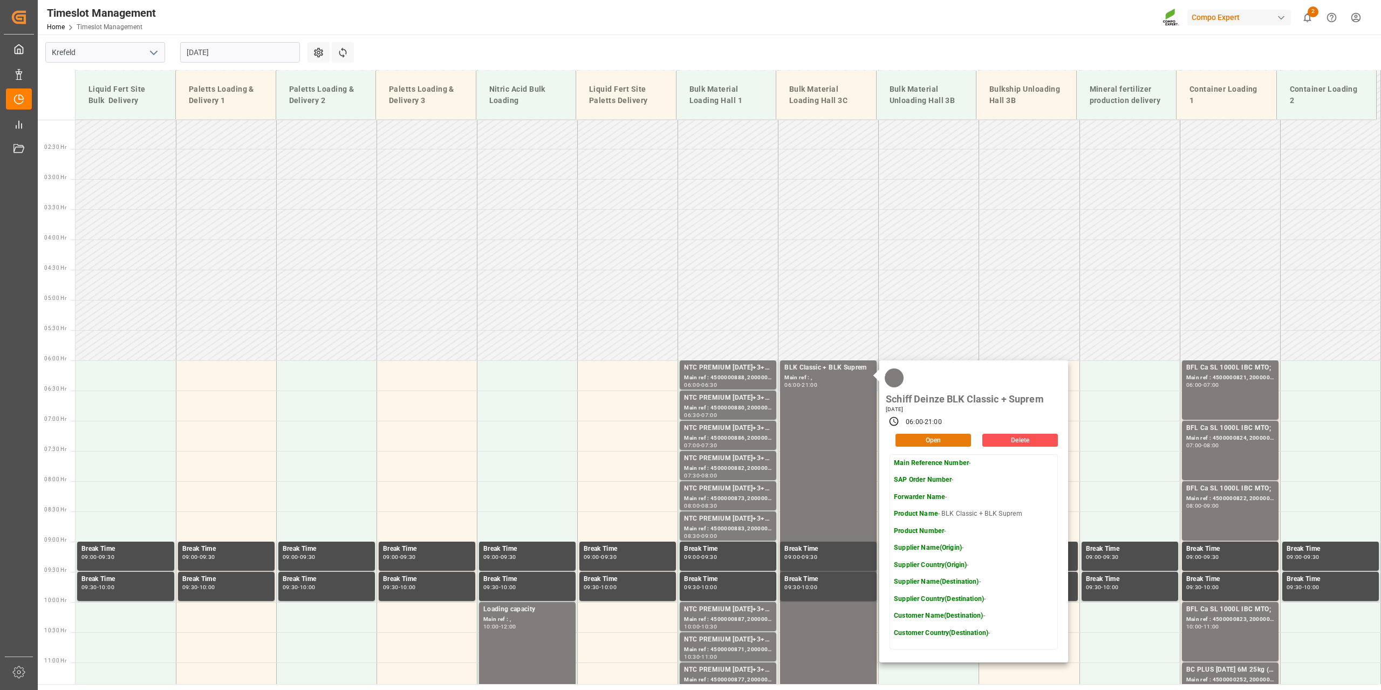
click at [920, 441] on button "Open" at bounding box center [933, 440] width 76 height 13
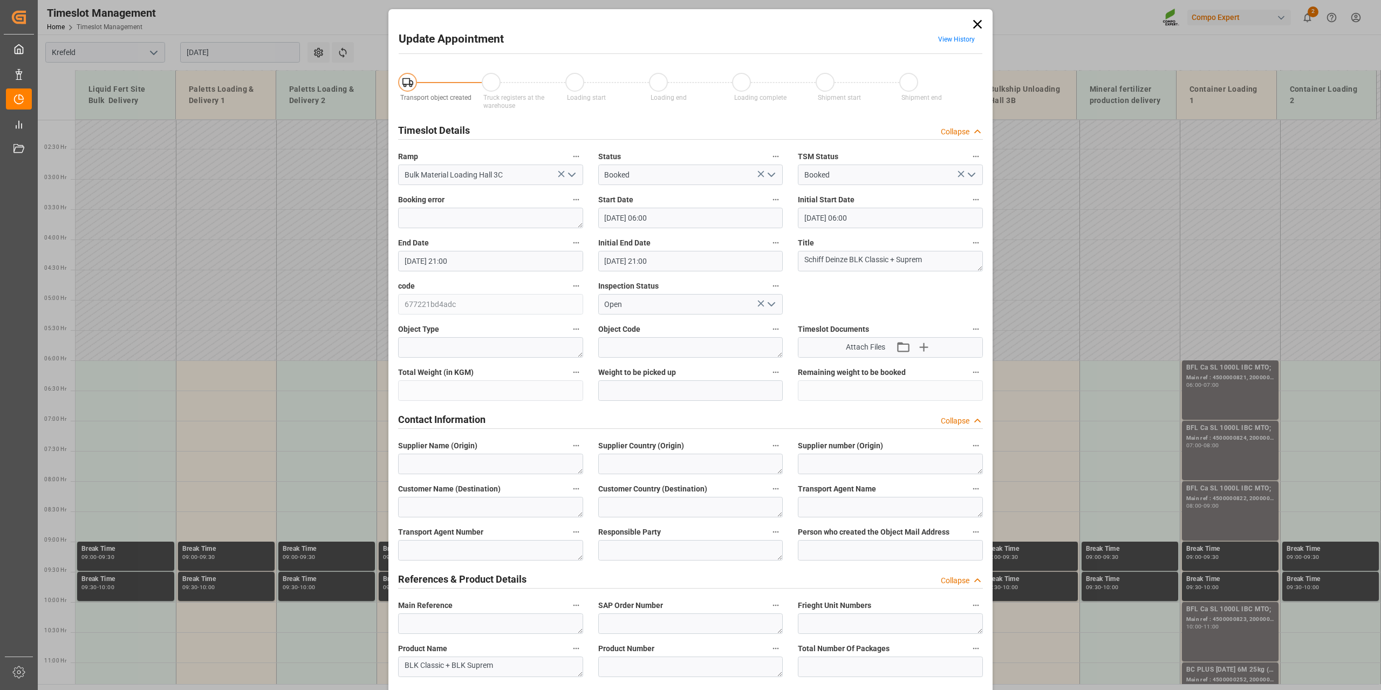
type input "19.08.2025 06:00"
type input "19.08.2025 21:00"
type input "25.07.2025 06:32"
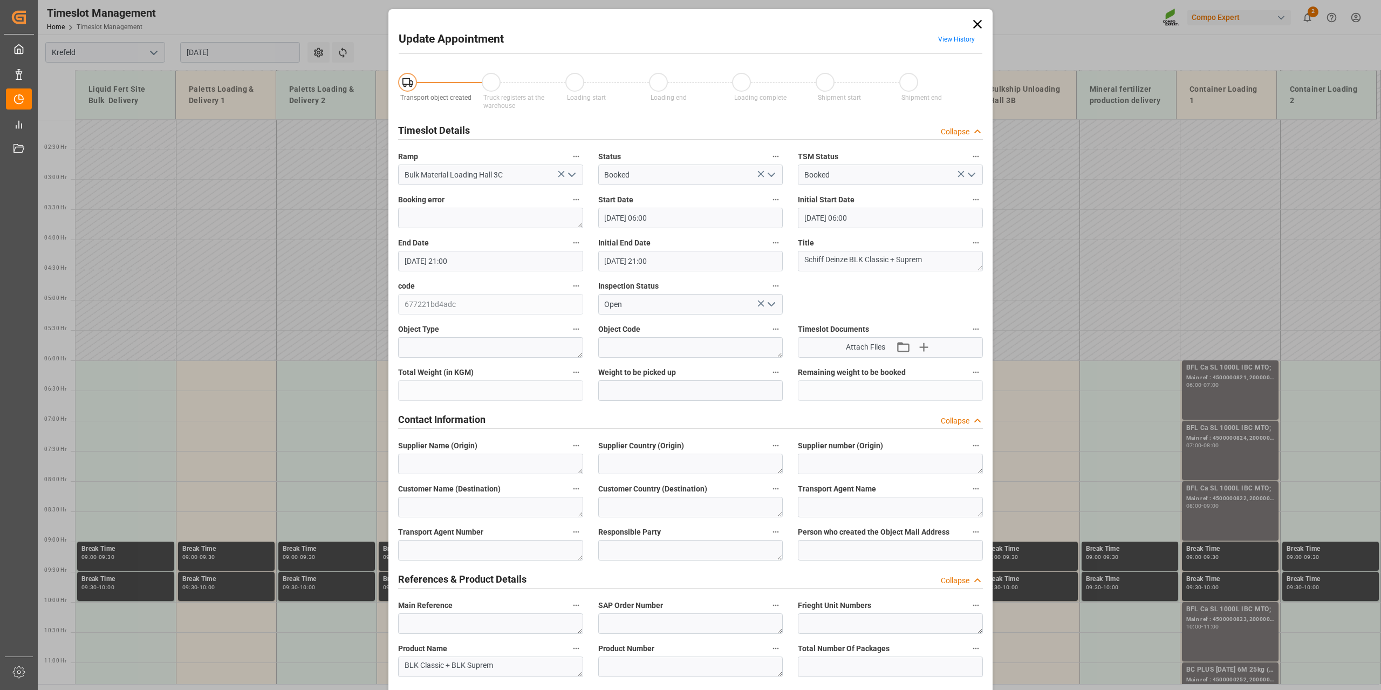
click at [956, 42] on link "View History" at bounding box center [956, 40] width 37 height 8
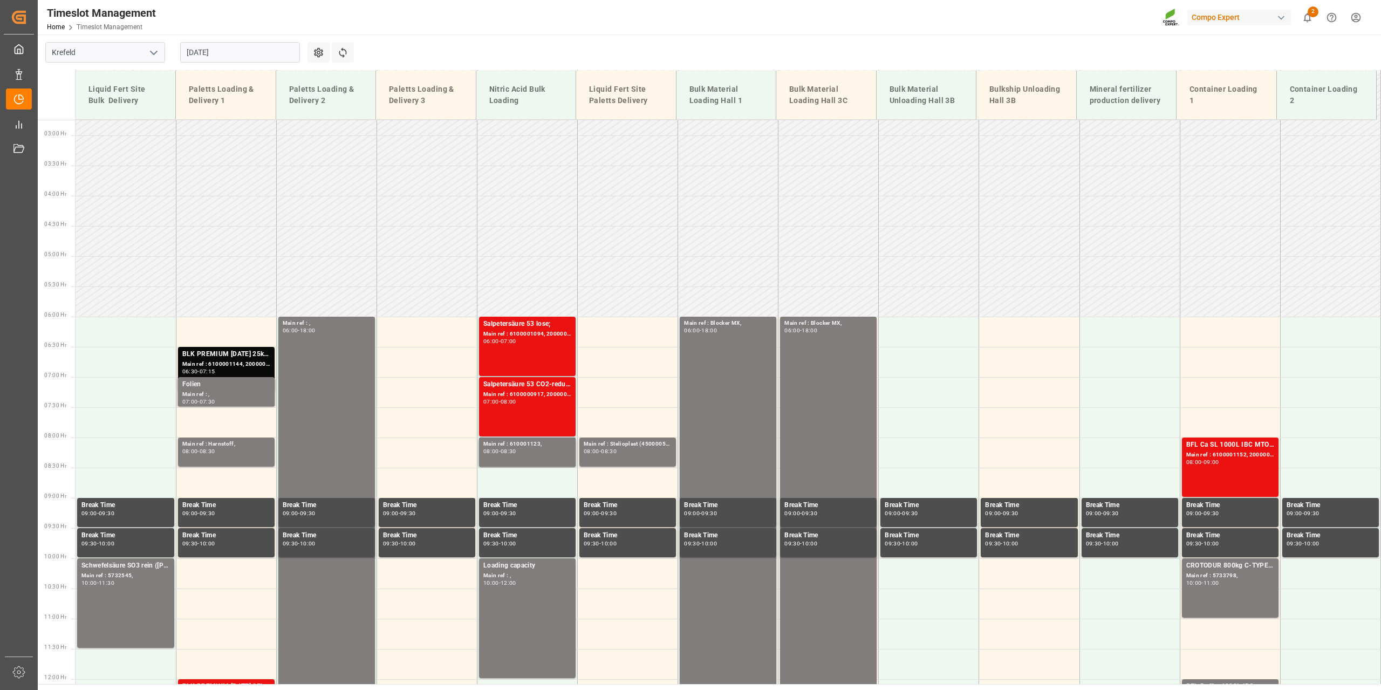
scroll to position [164, 0]
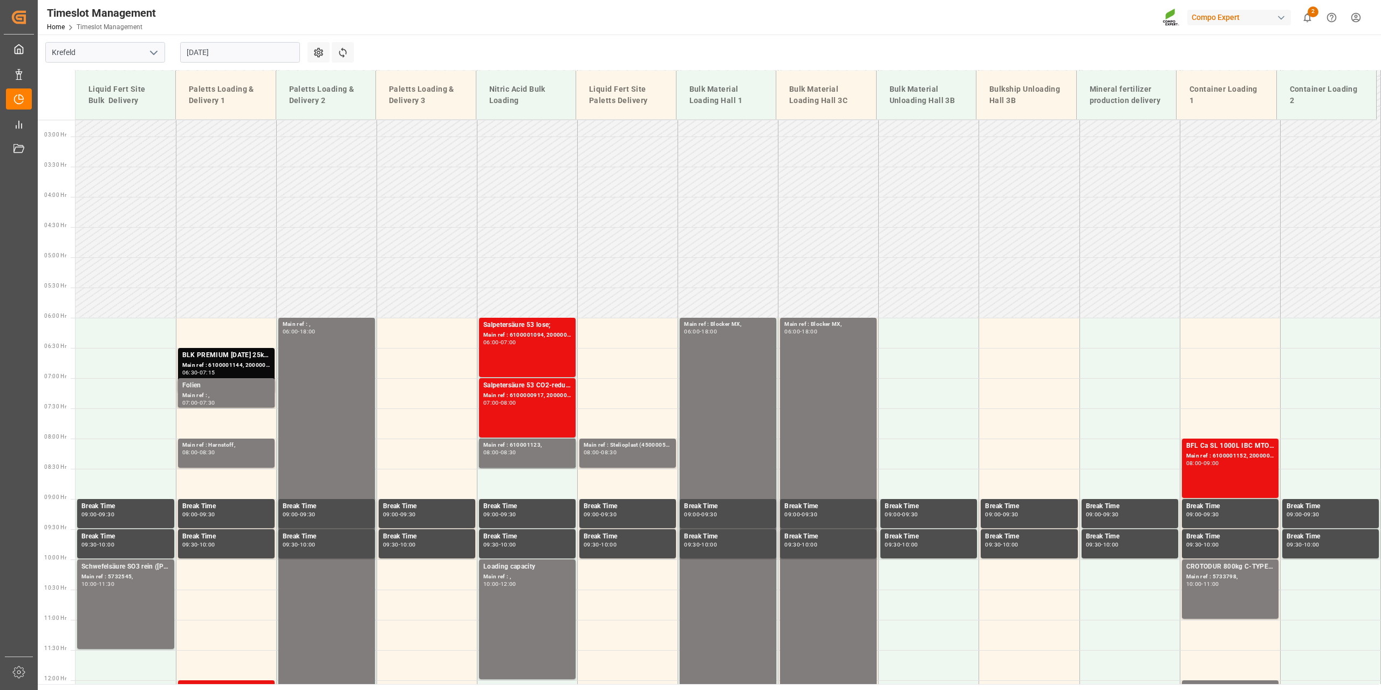
click at [240, 59] on input "[DATE]" at bounding box center [240, 52] width 120 height 20
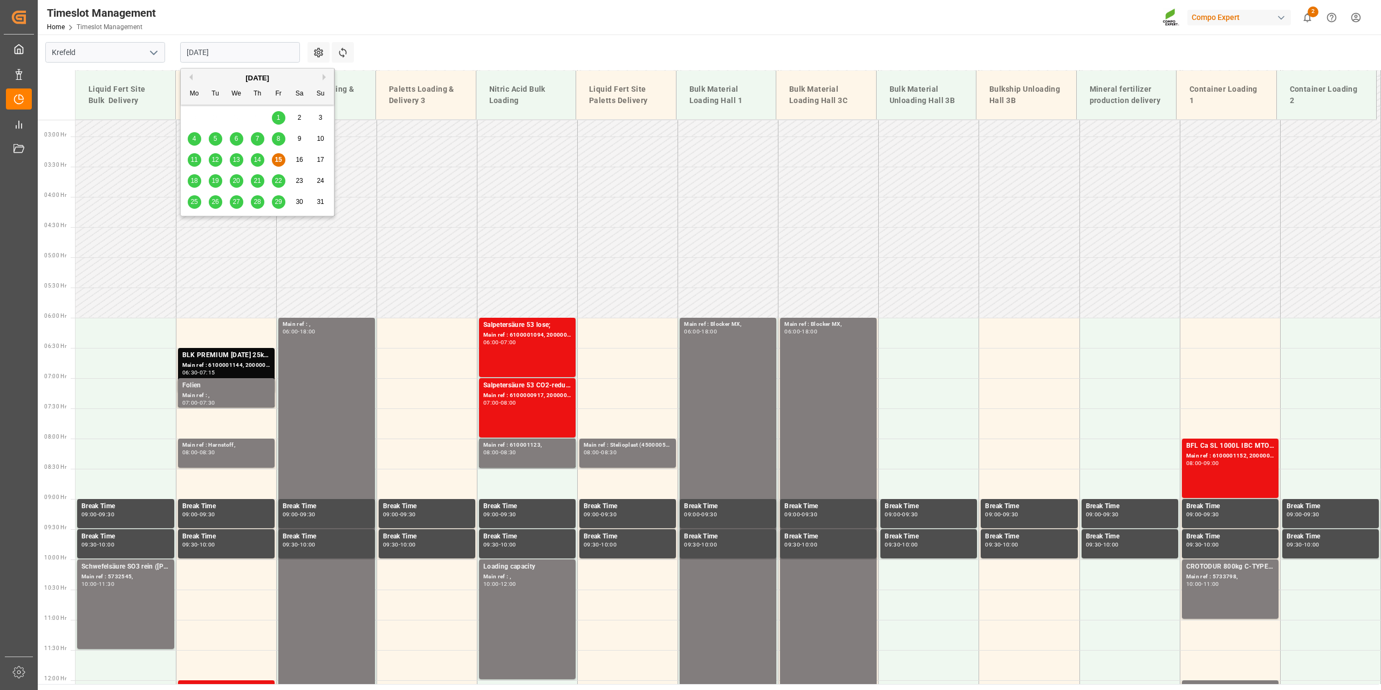
click at [191, 177] on span "18" at bounding box center [193, 181] width 7 height 8
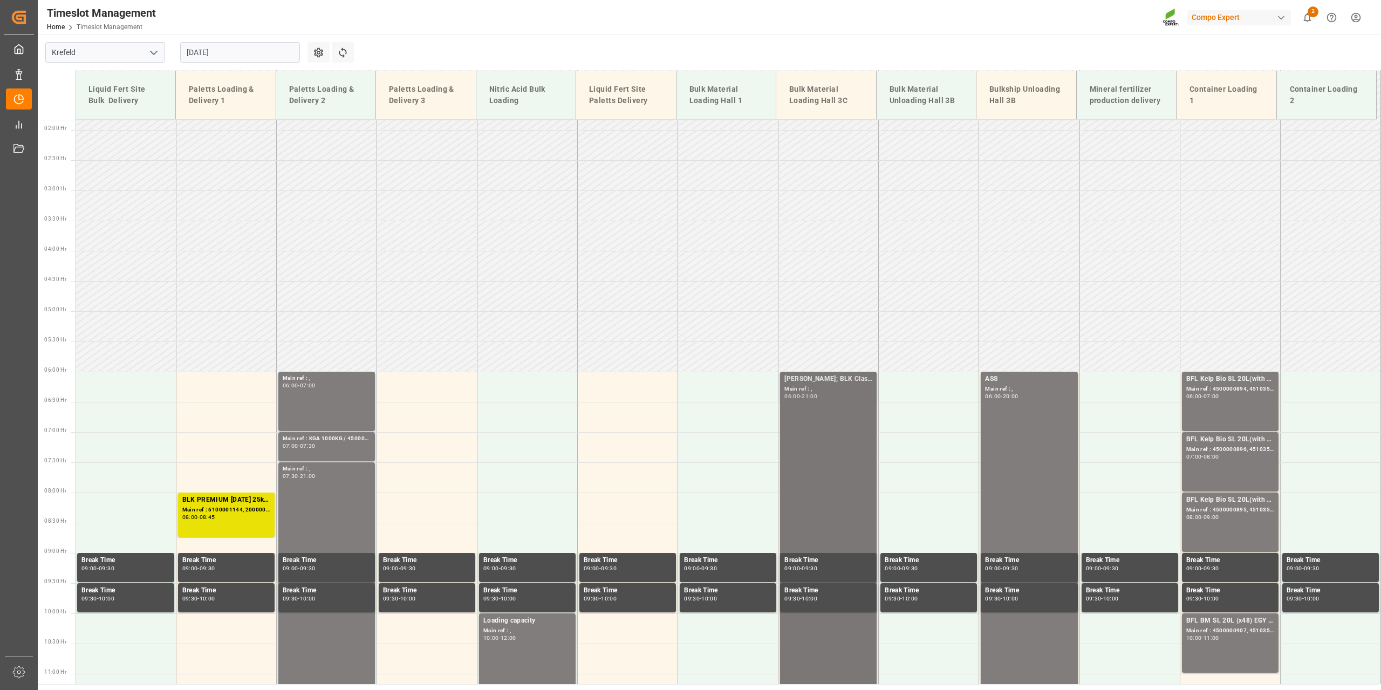
scroll to position [110, 0]
click at [248, 60] on input "[DATE]" at bounding box center [240, 52] width 120 height 20
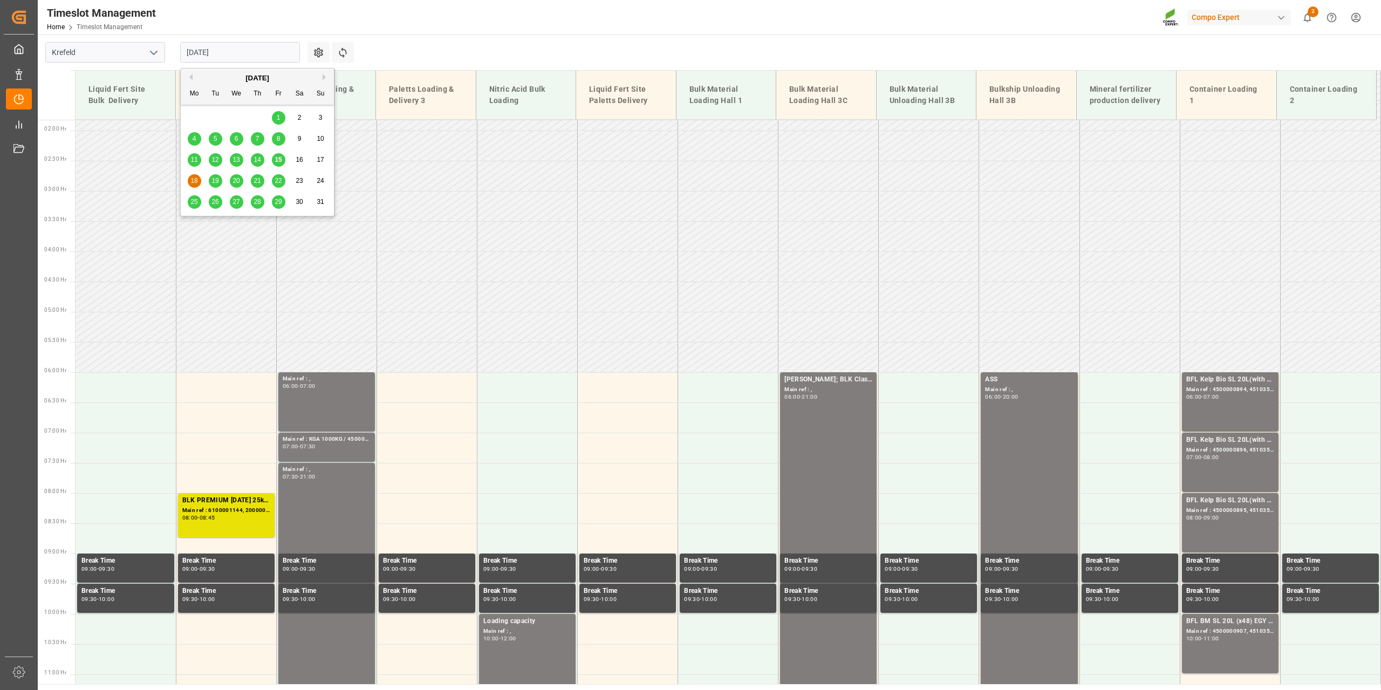
click at [239, 179] on span "20" at bounding box center [235, 181] width 7 height 8
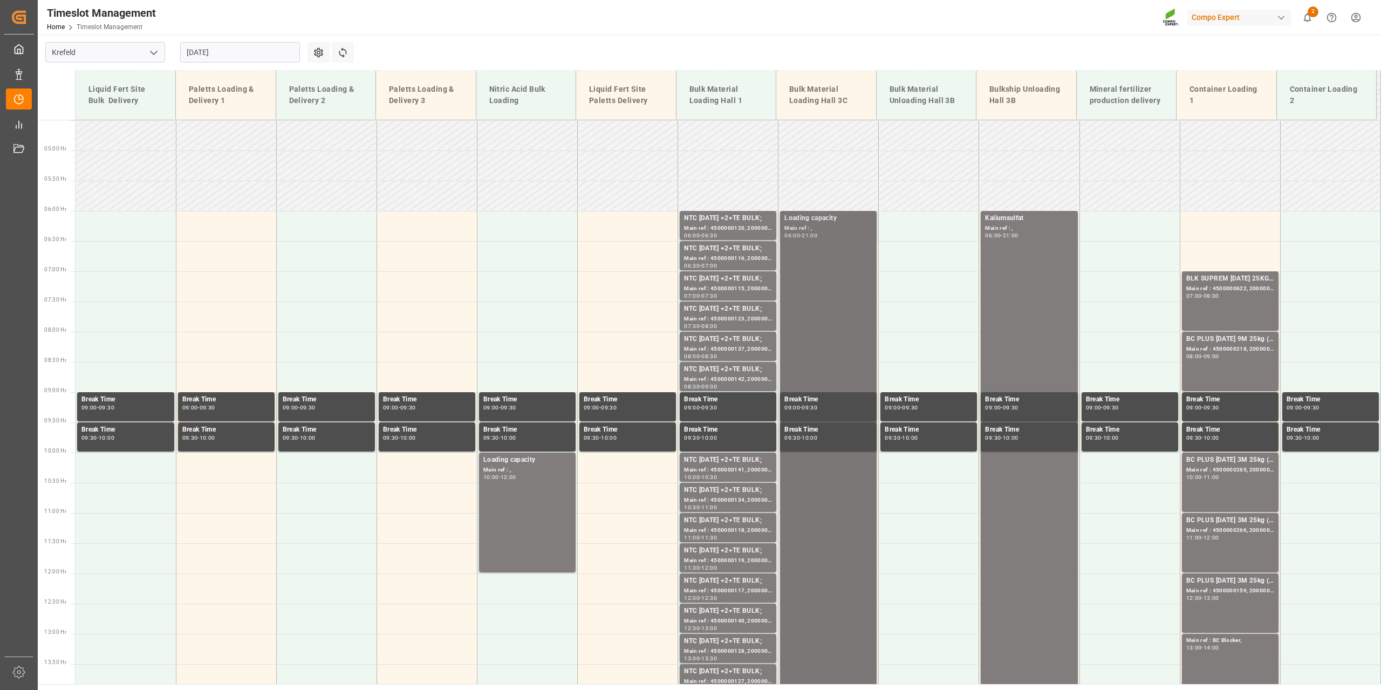
scroll to position [0, 0]
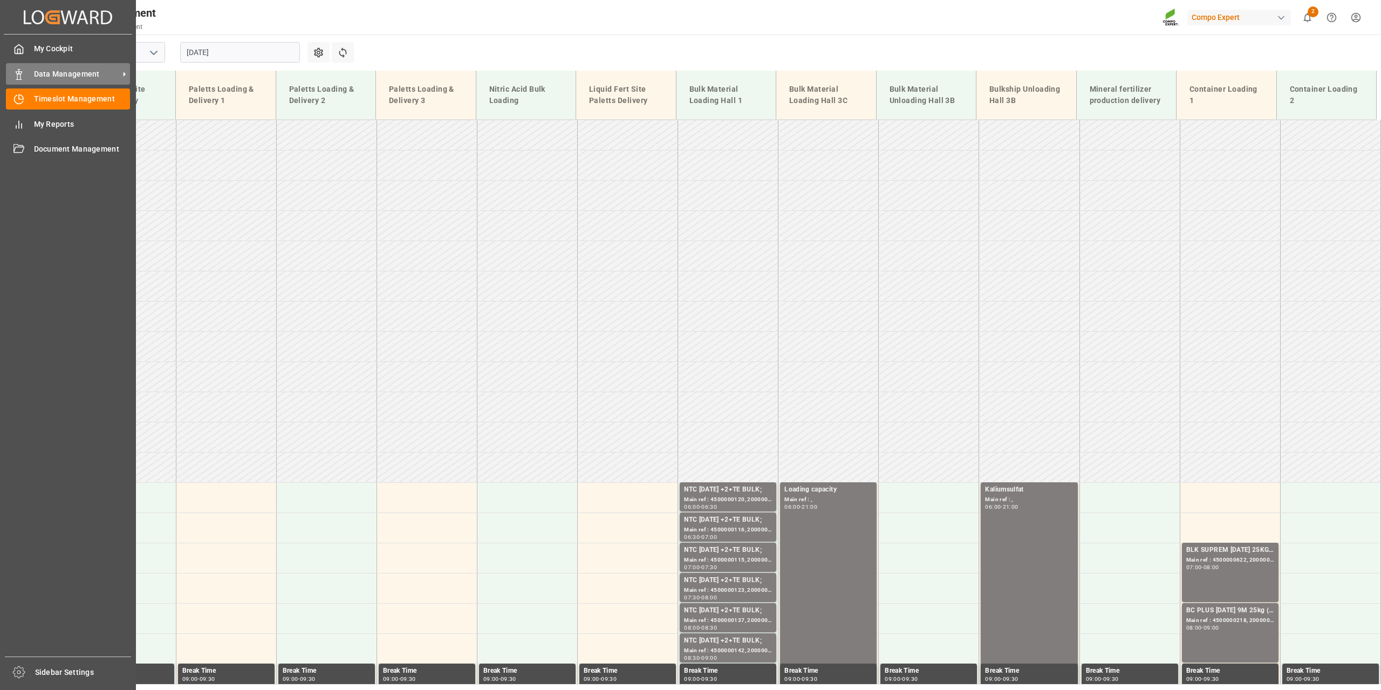
click at [25, 82] on div "Data Management Data Management" at bounding box center [68, 73] width 124 height 21
click at [30, 68] on div "Data Management Data Management" at bounding box center [68, 73] width 124 height 21
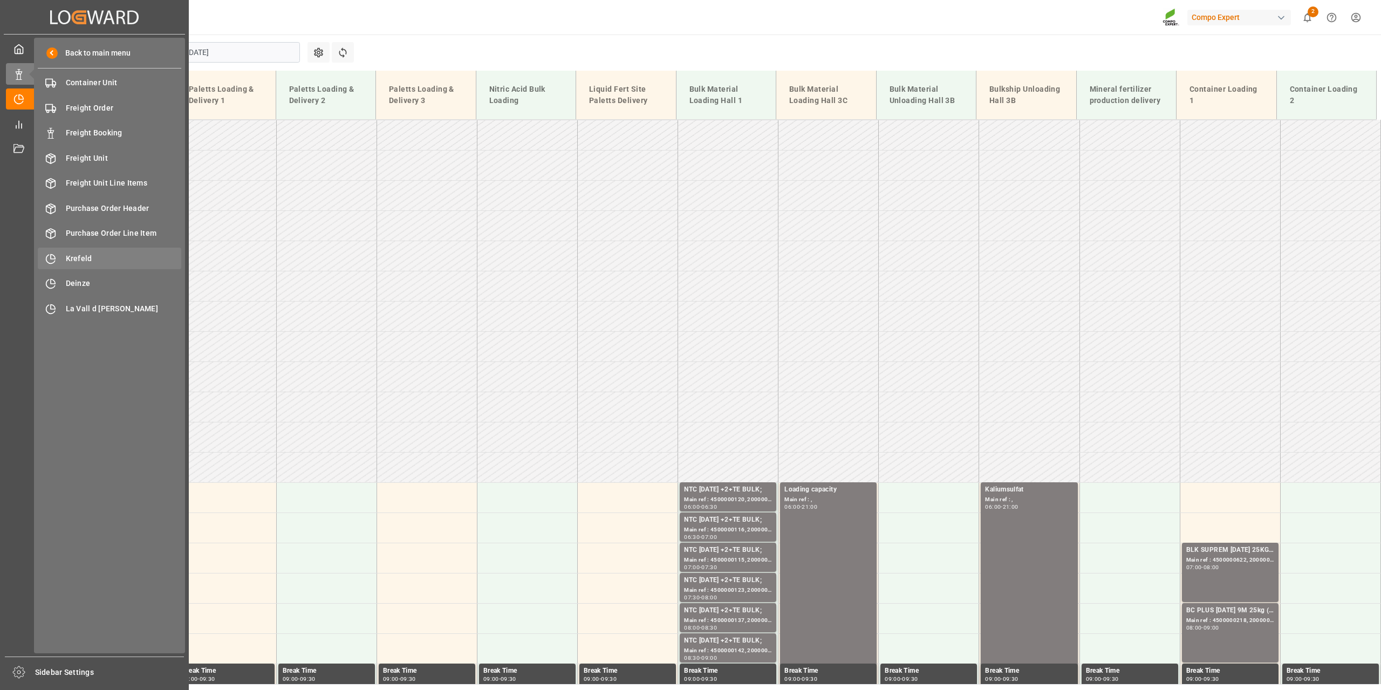
click at [85, 263] on span "Krefeld" at bounding box center [124, 258] width 116 height 11
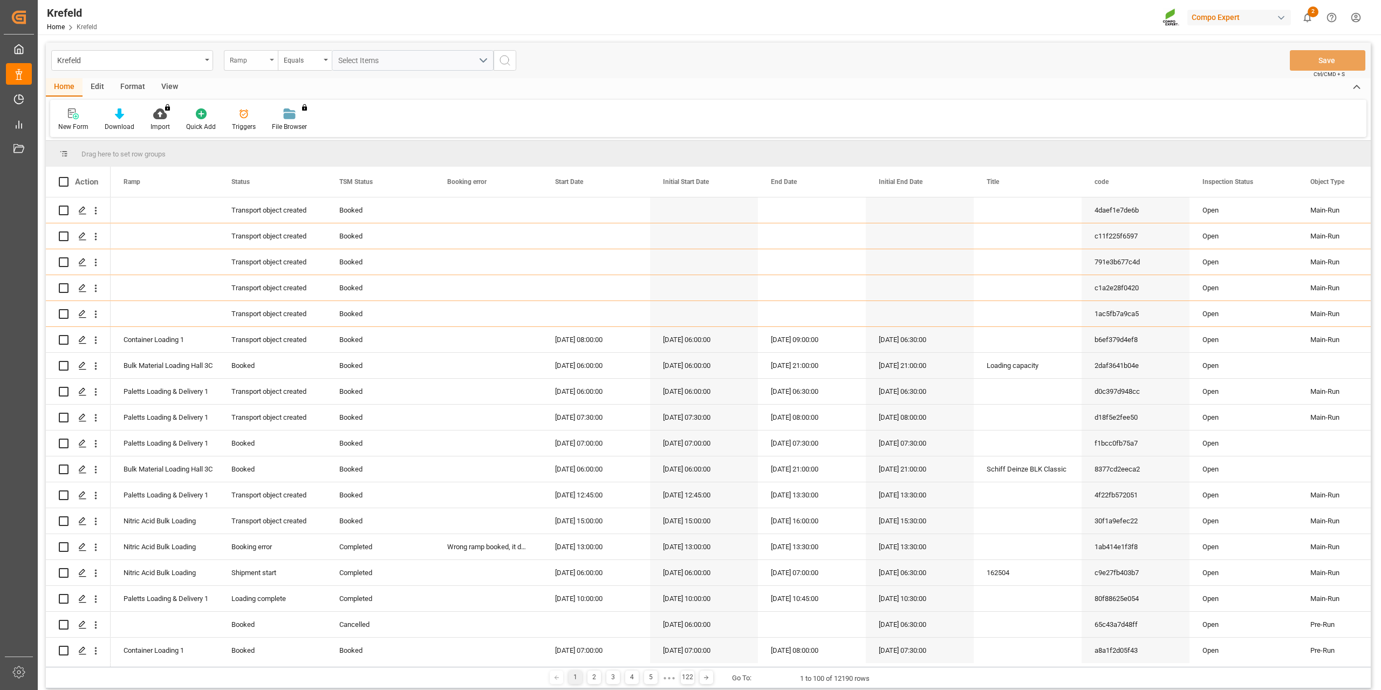
click at [237, 59] on div "Ramp" at bounding box center [248, 59] width 37 height 12
type input "sap"
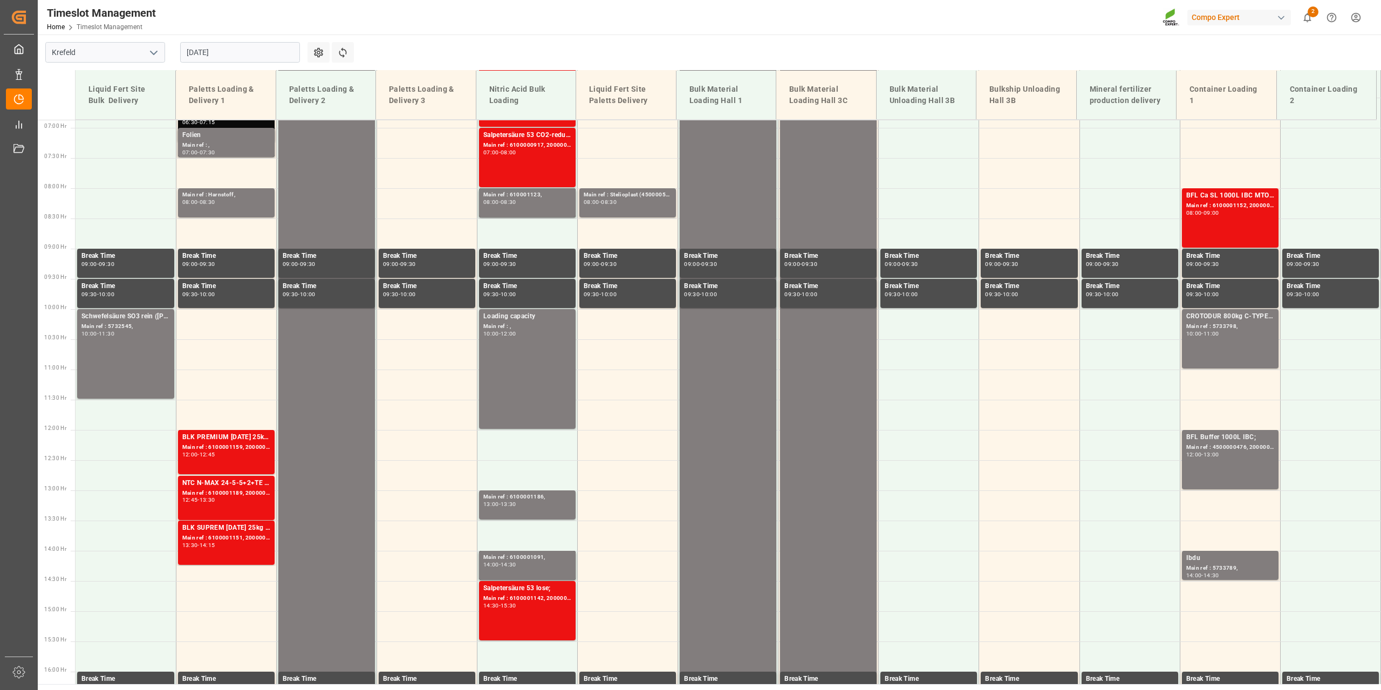
scroll to position [548, 0]
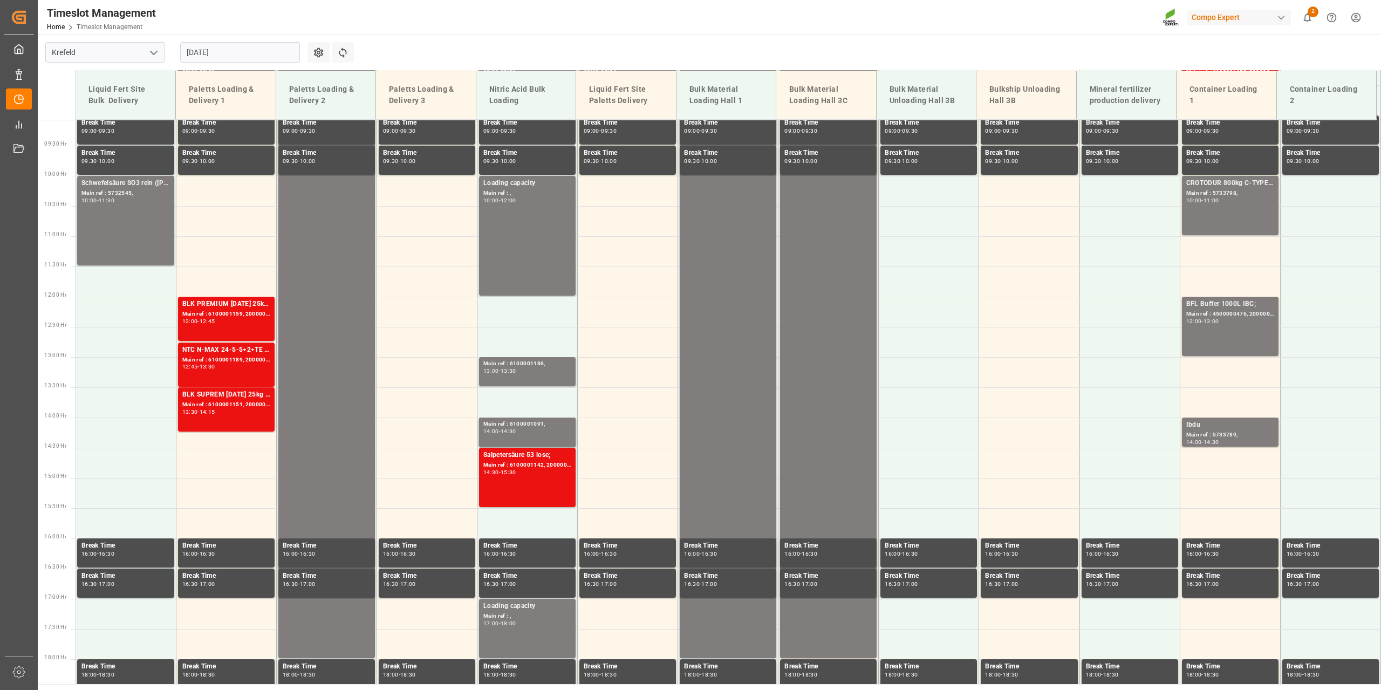
click at [202, 49] on input "[DATE]" at bounding box center [240, 52] width 120 height 20
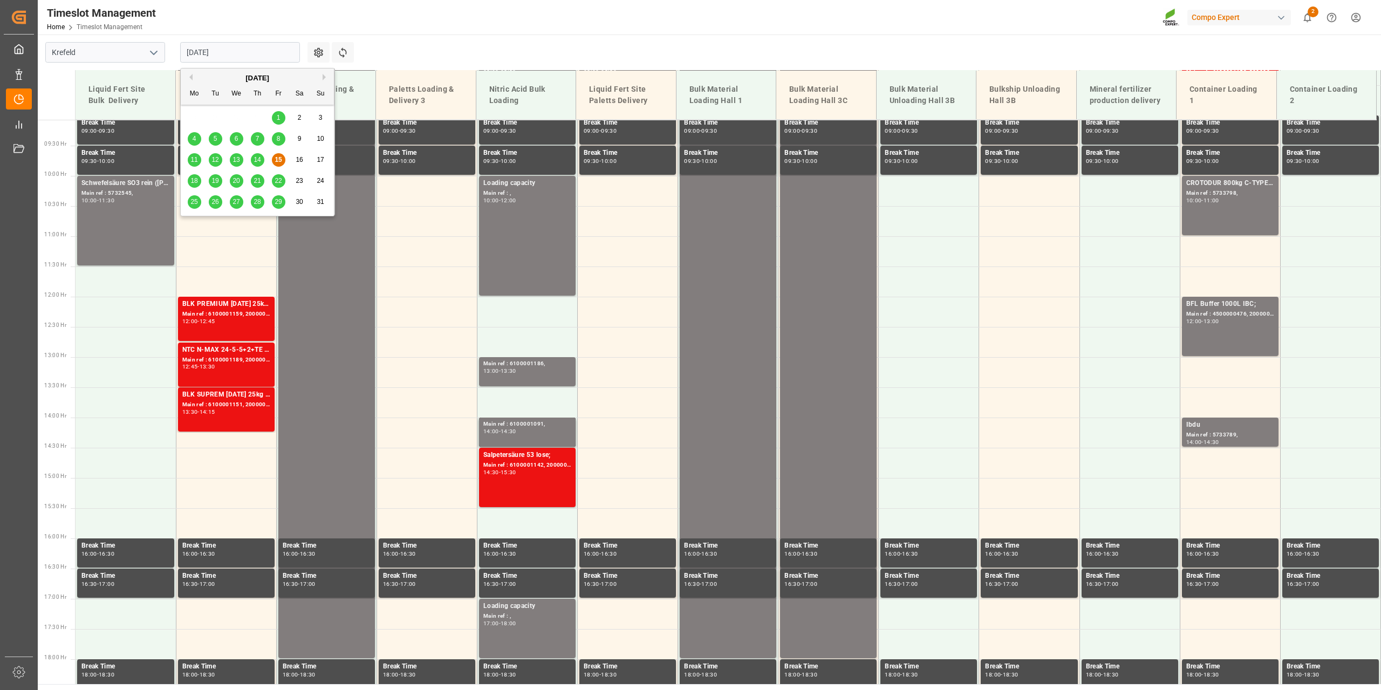
click at [194, 174] on div "18" at bounding box center [194, 180] width 13 height 13
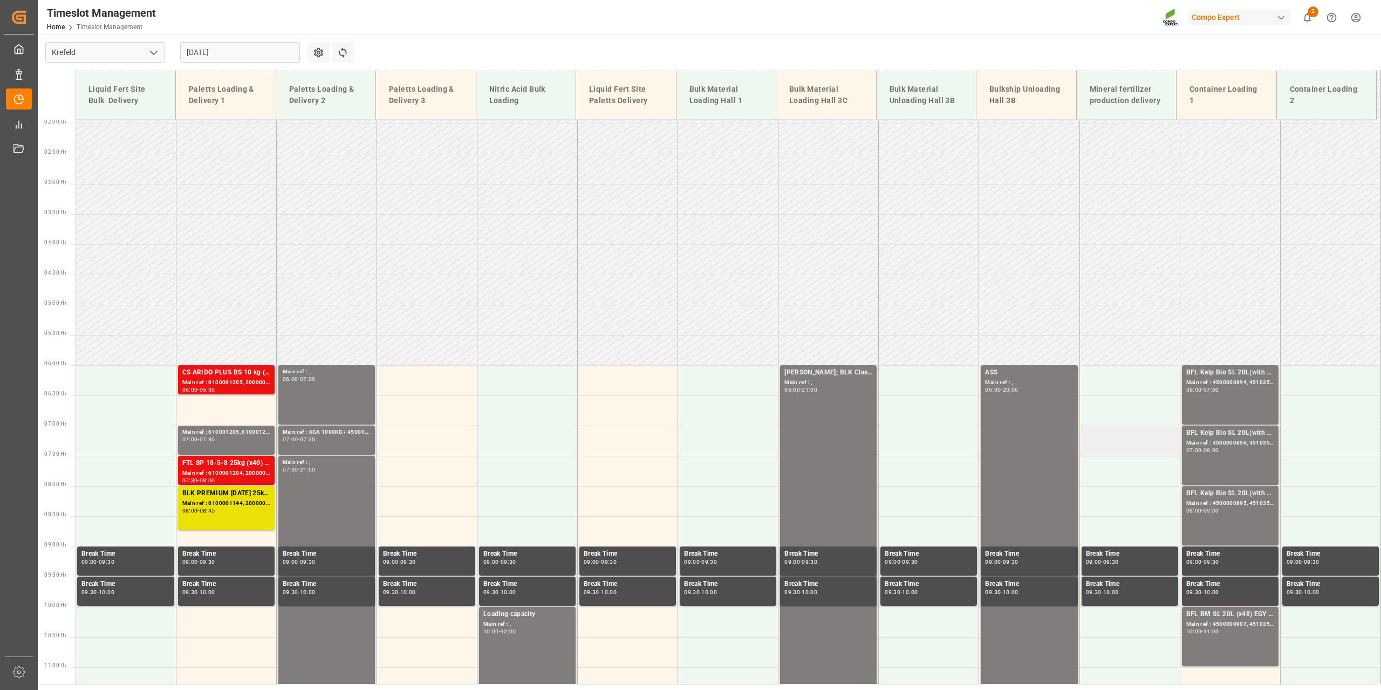
scroll to position [116, 0]
click at [200, 54] on input "[DATE]" at bounding box center [240, 52] width 120 height 20
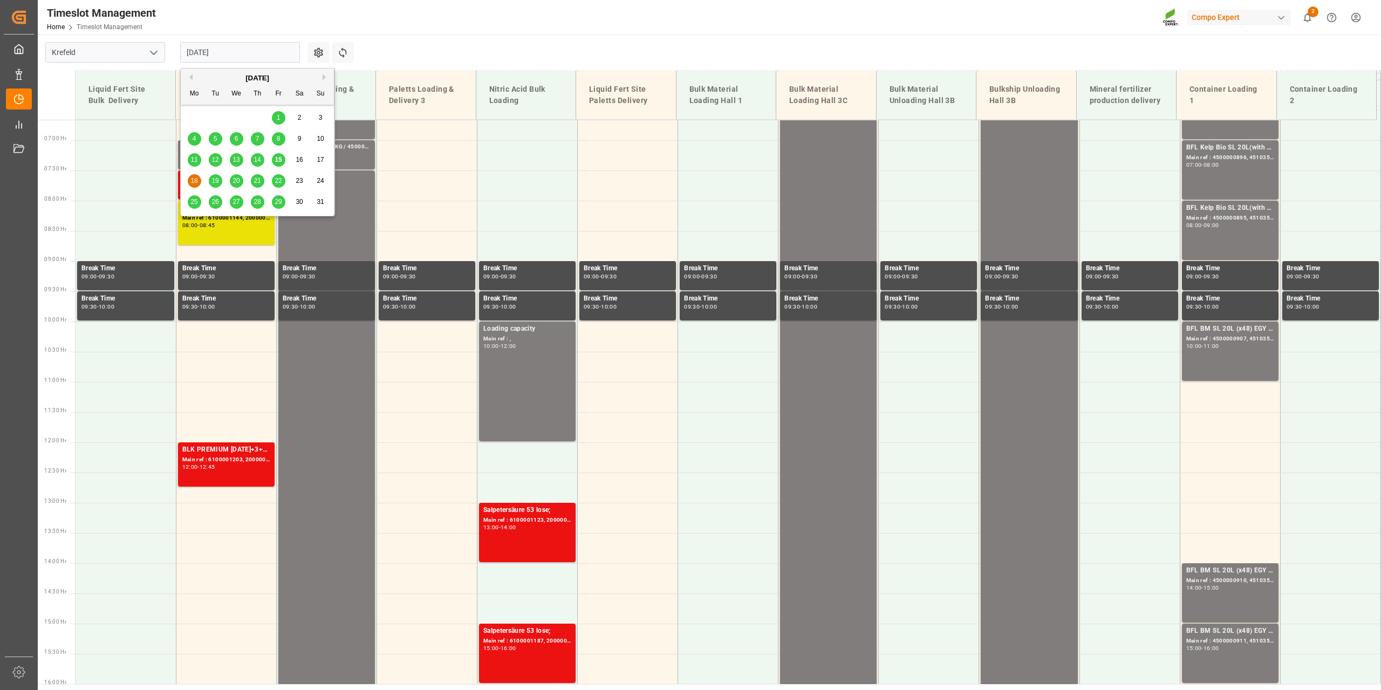
scroll to position [402, 0]
click at [257, 47] on input "[DATE]" at bounding box center [240, 52] width 120 height 20
click at [478, 39] on main "[GEOGRAPHIC_DATA] [DATE] Settings Refresh Time Slots Liquid Fert Site Bulk Deli…" at bounding box center [708, 359] width 1341 height 649
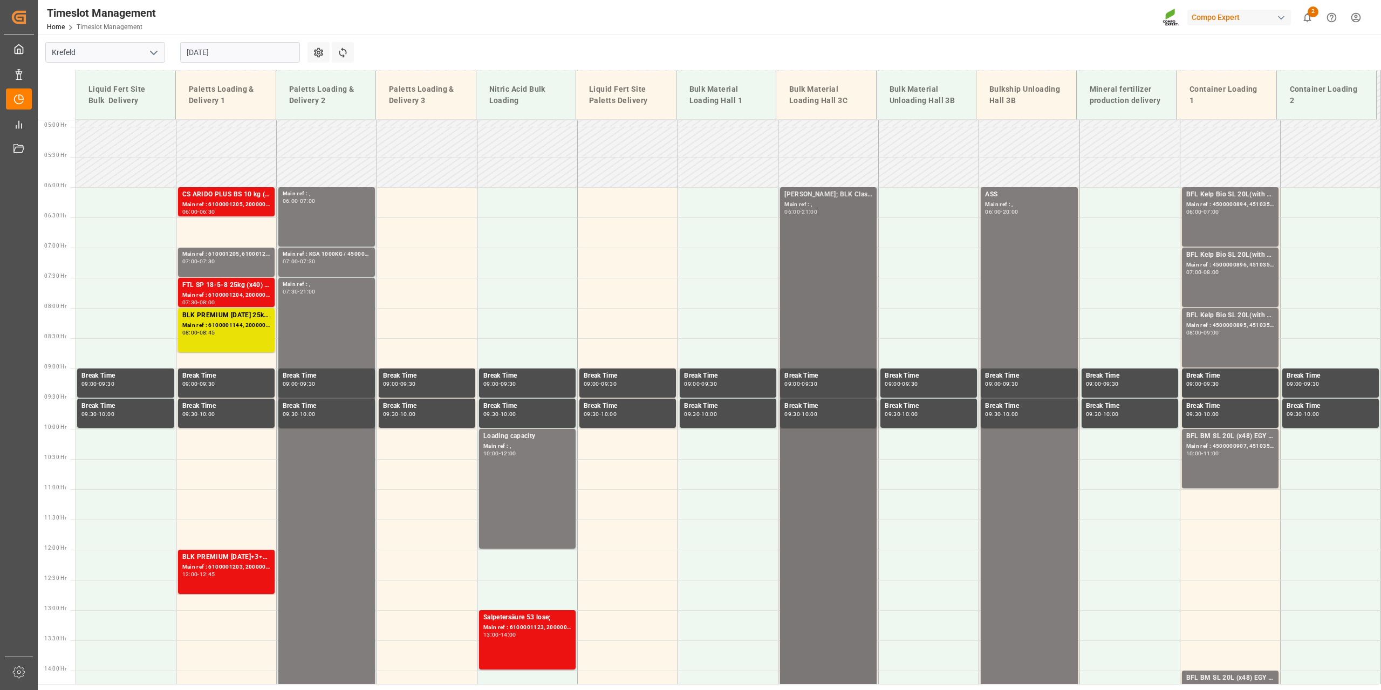
scroll to position [294, 0]
